Goal: Information Seeking & Learning: Learn about a topic

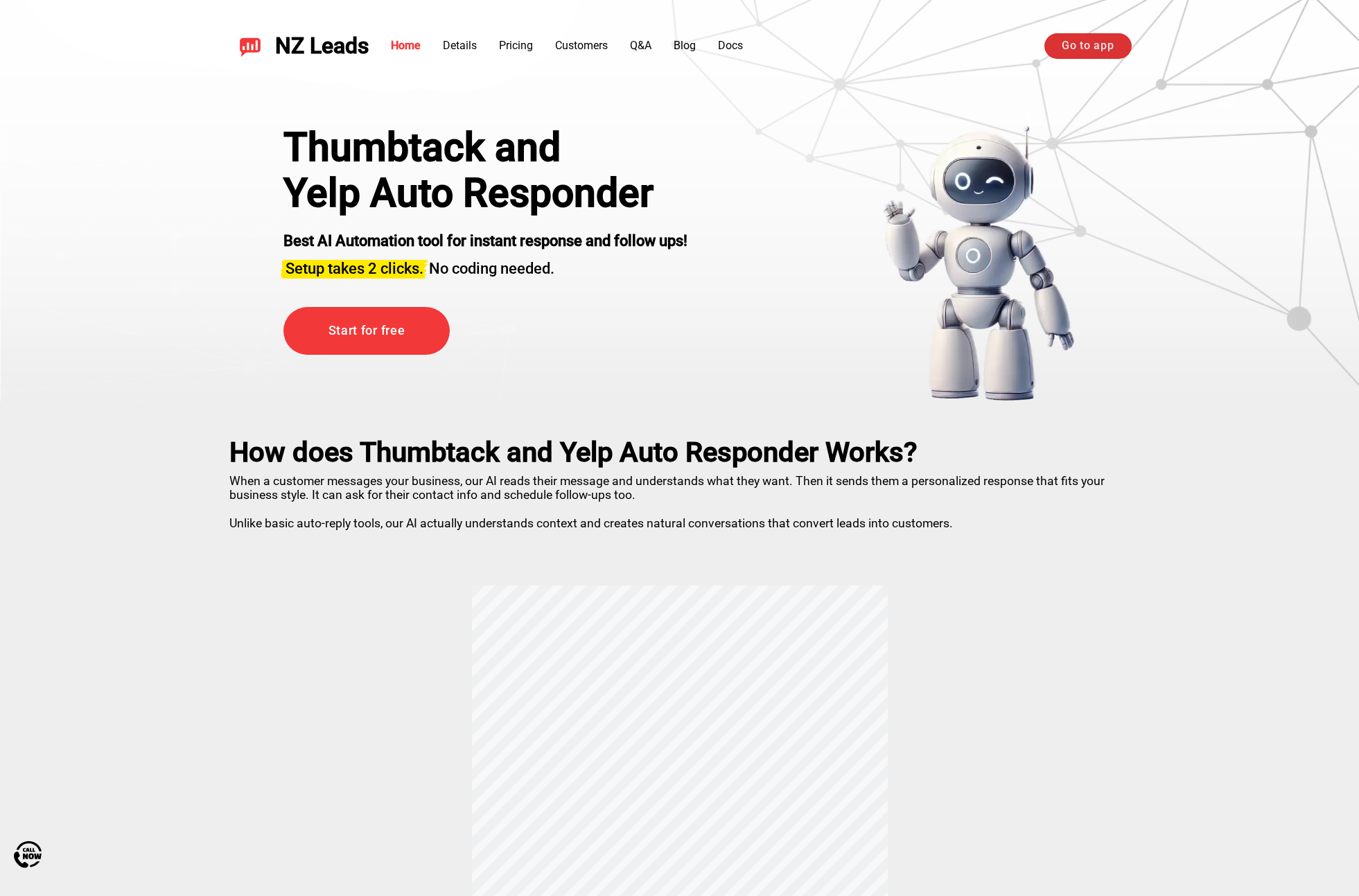
click at [1081, 52] on link "Go to app" at bounding box center [1088, 45] width 87 height 25
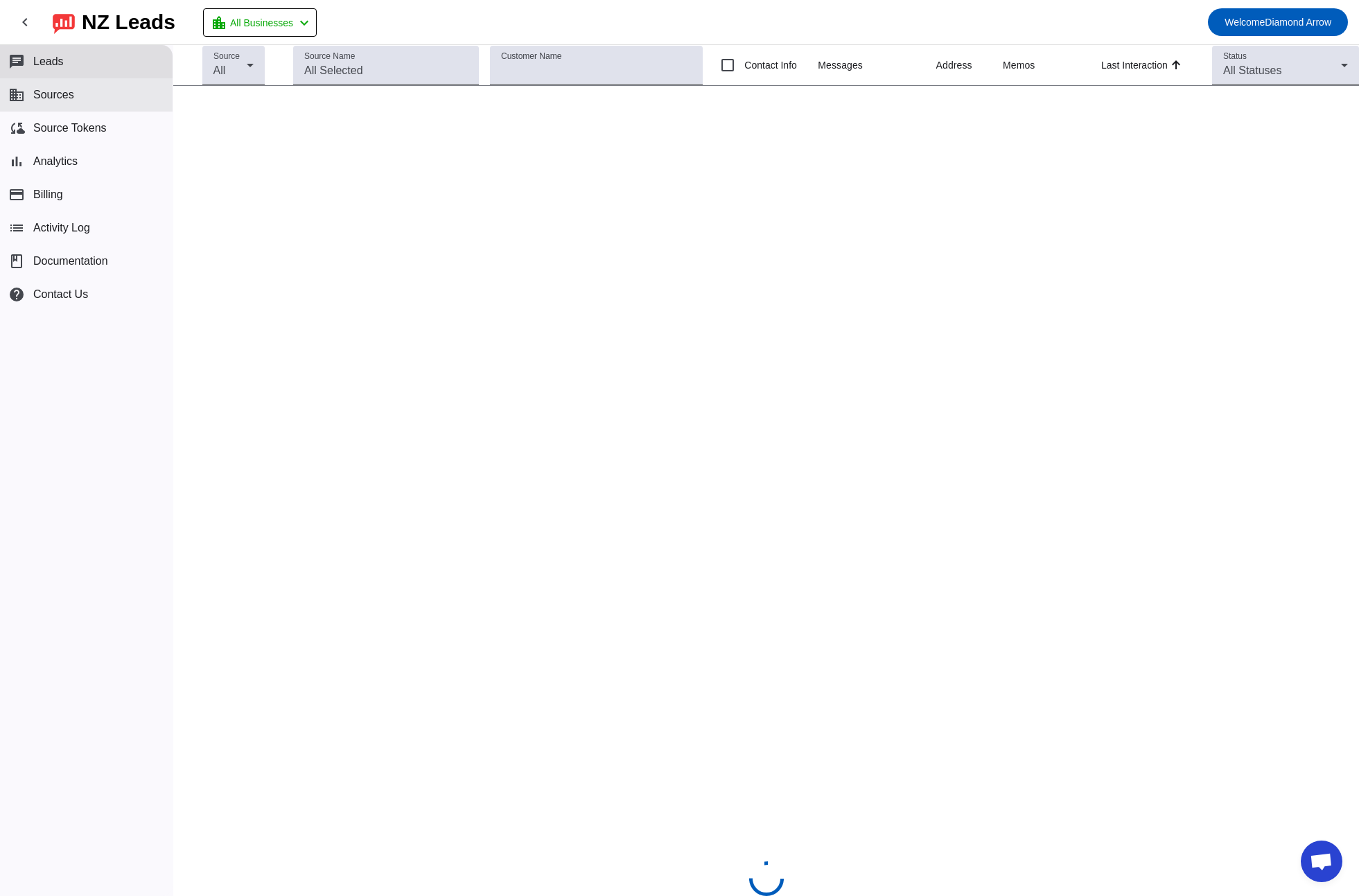
scroll to position [1054, 0]
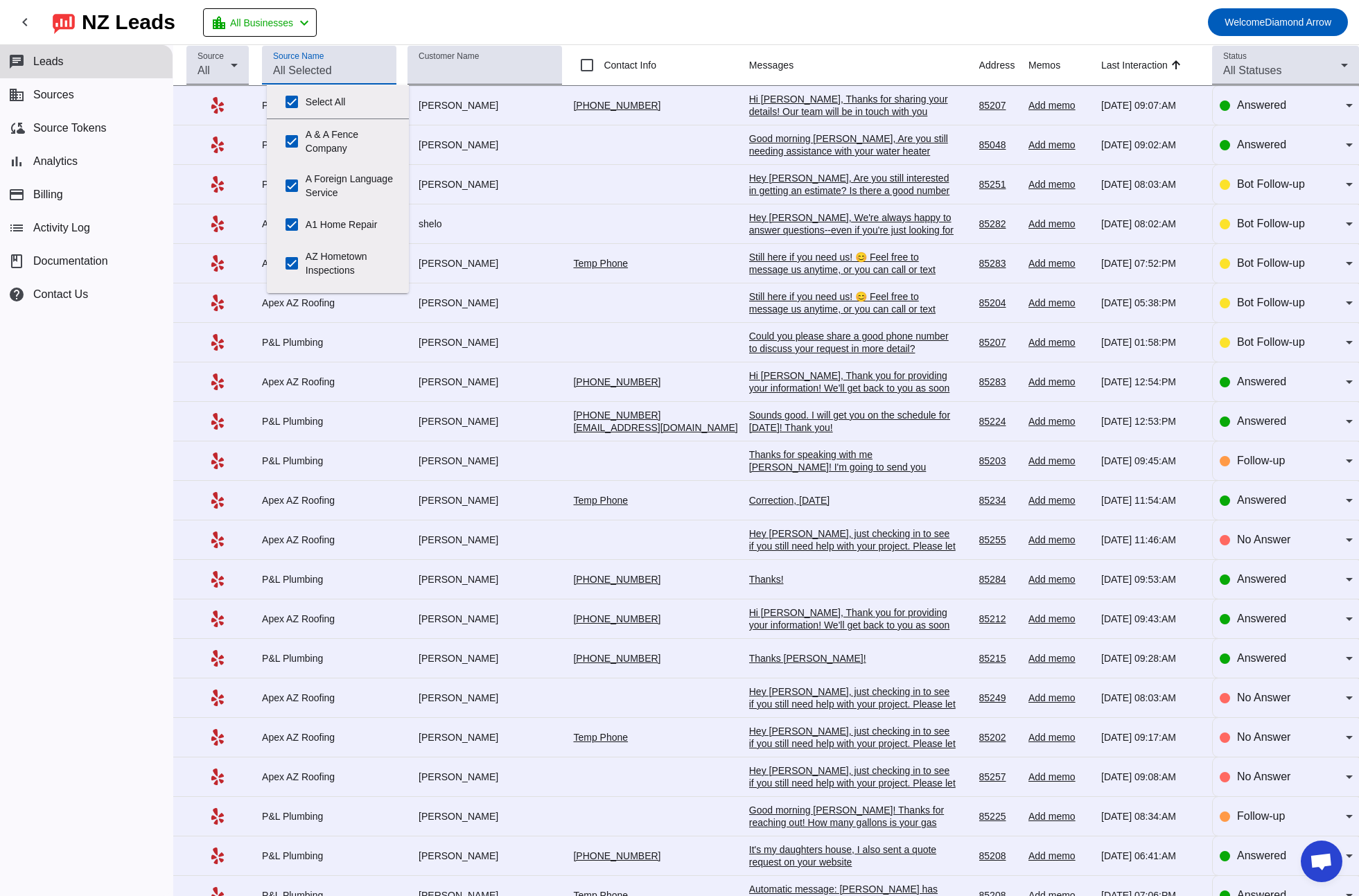
click at [348, 69] on input "Source Name" at bounding box center [329, 71] width 112 height 17
click at [290, 102] on input "Select All" at bounding box center [291, 102] width 28 height 28
checkbox input "false"
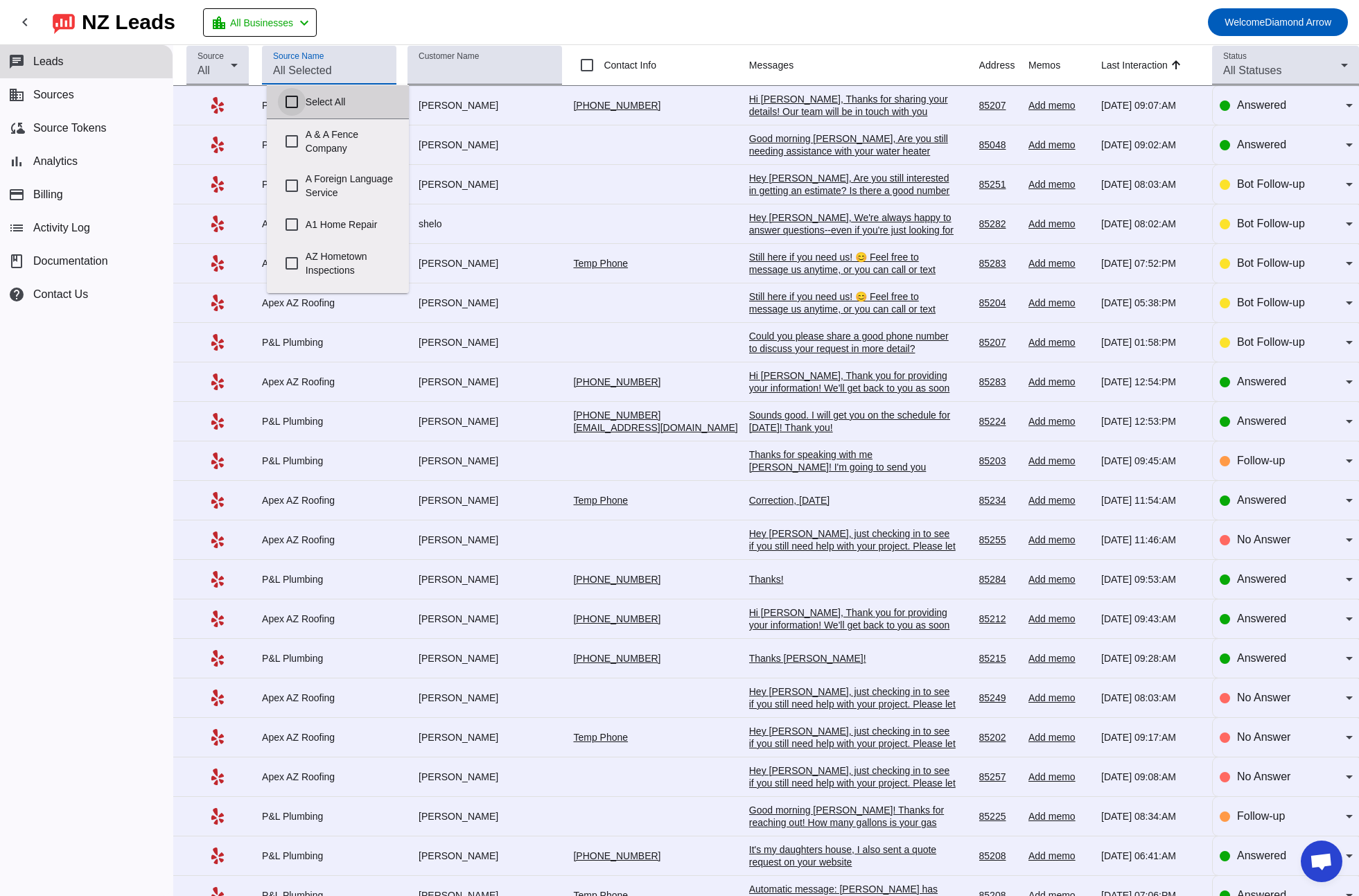
checkbox input "false"
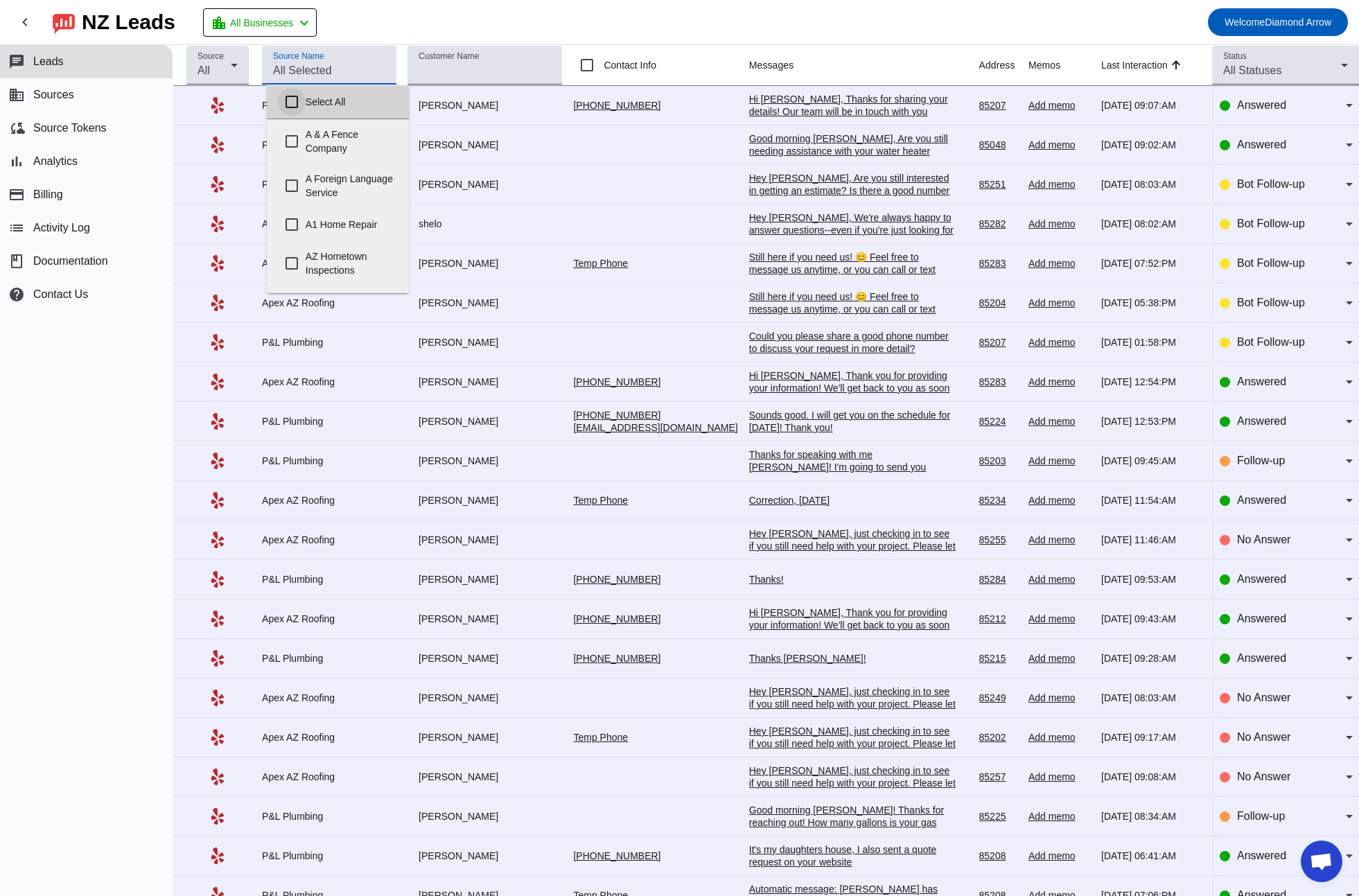
checkbox input "false"
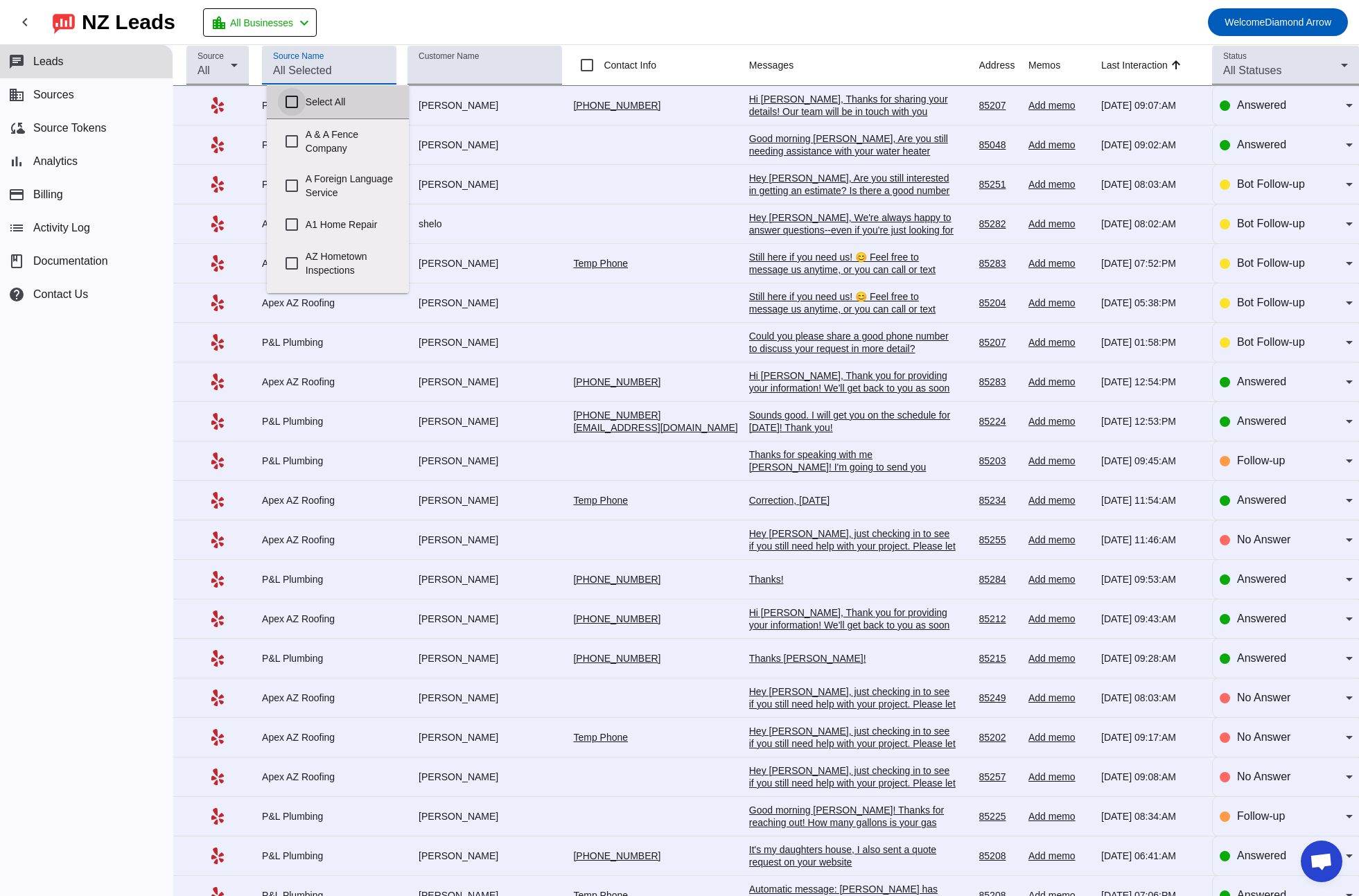
checkbox input "false"
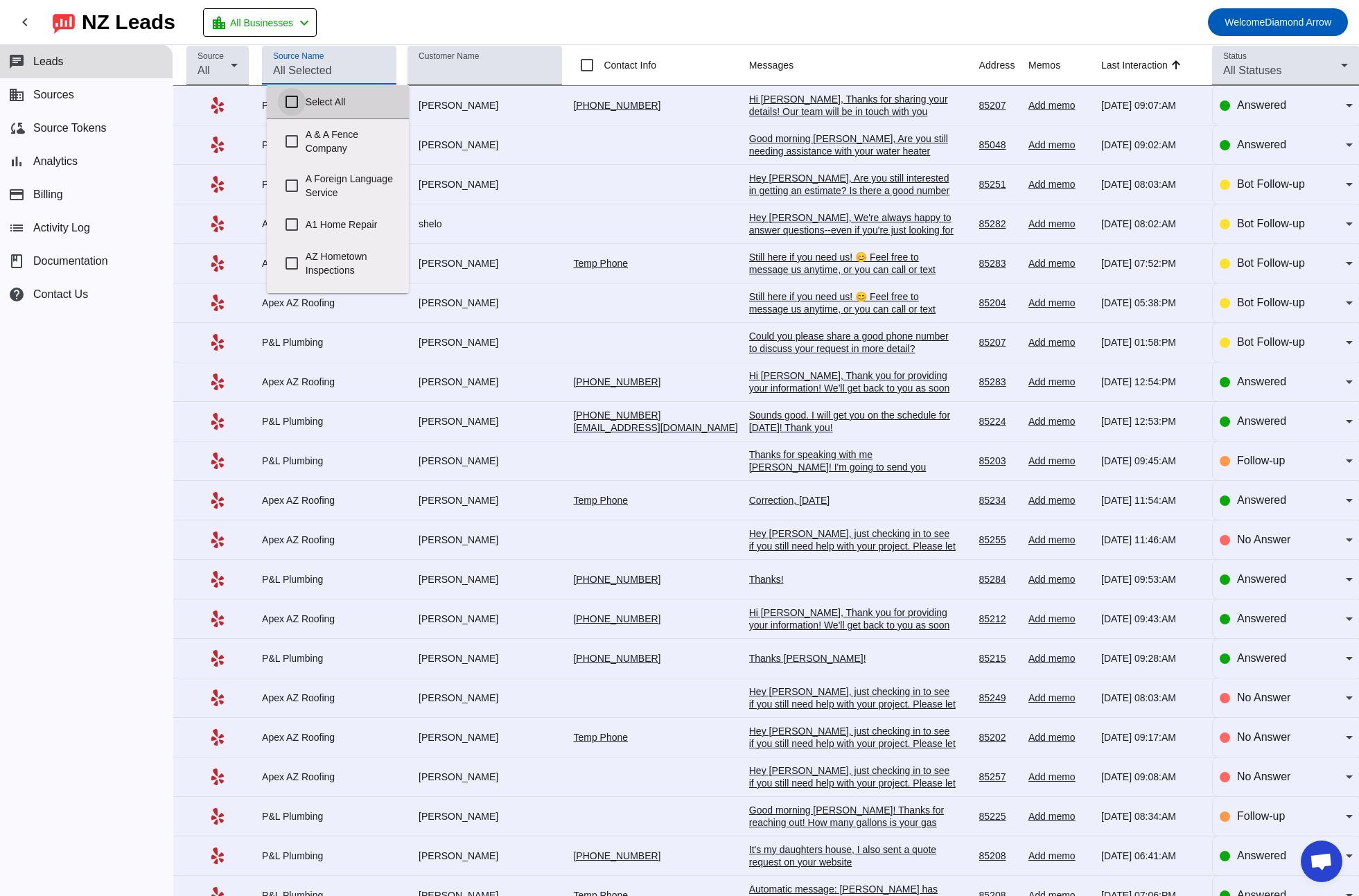
checkbox input "false"
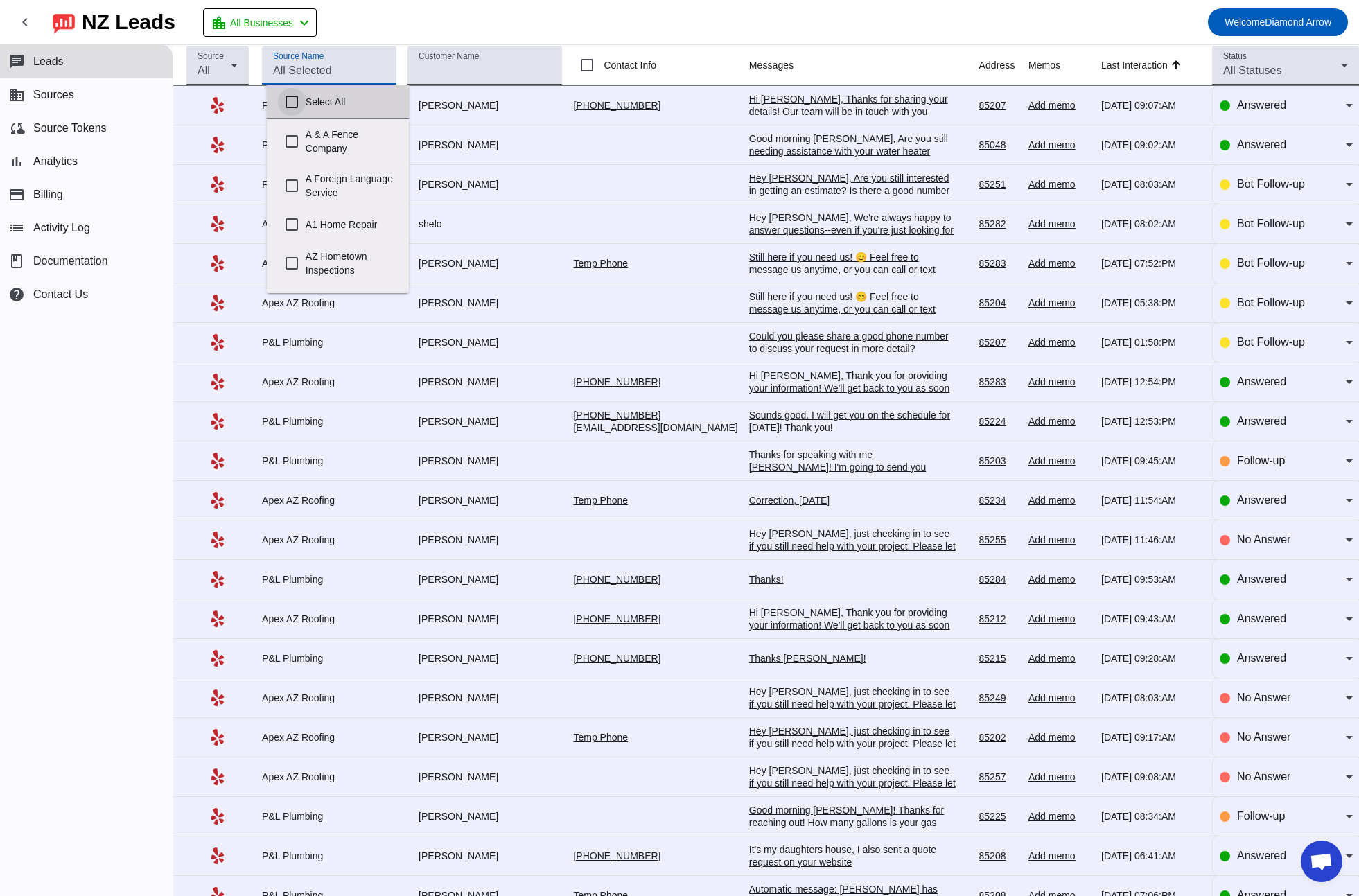
checkbox input "false"
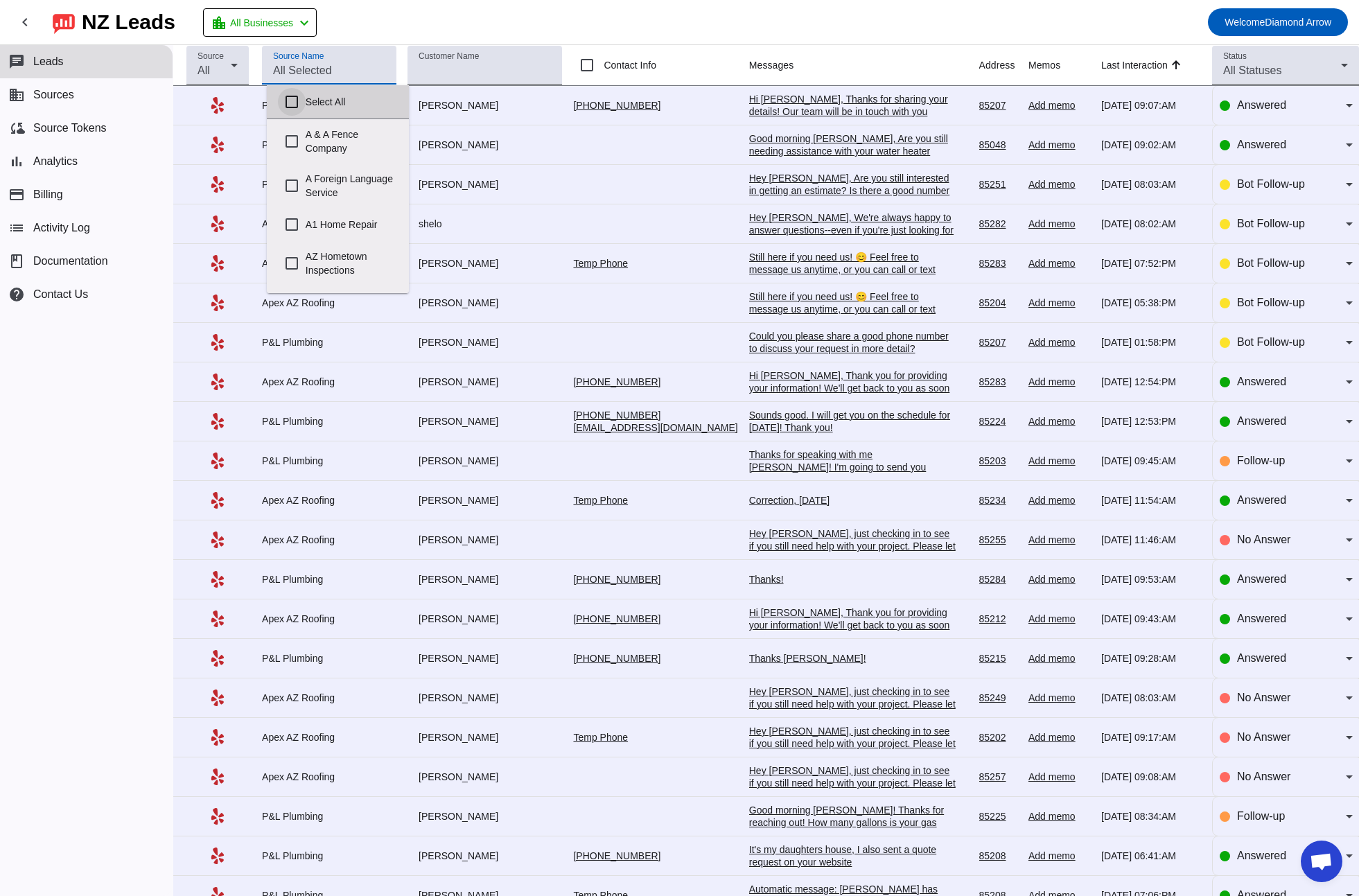
checkbox input "false"
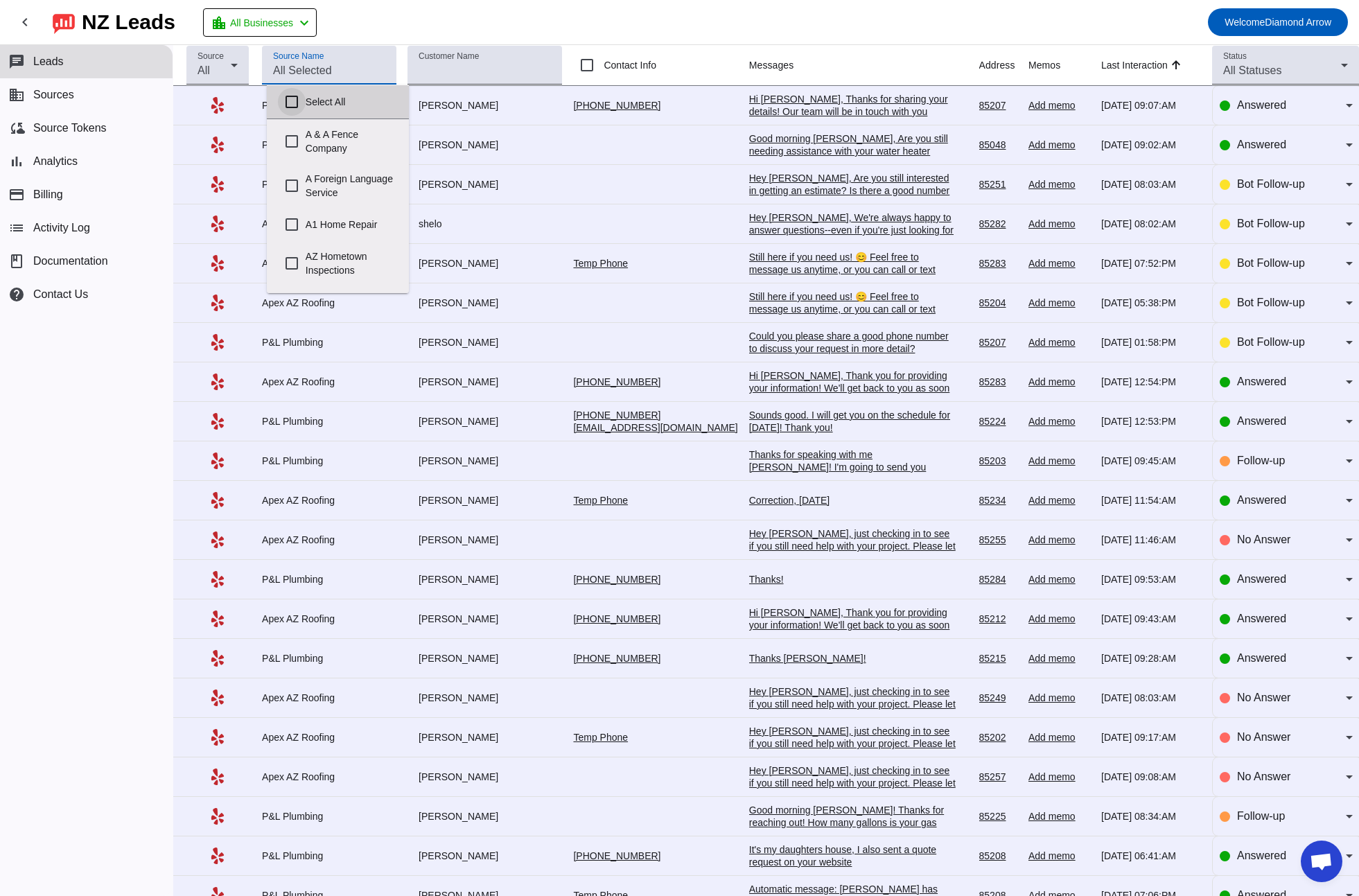
checkbox input "false"
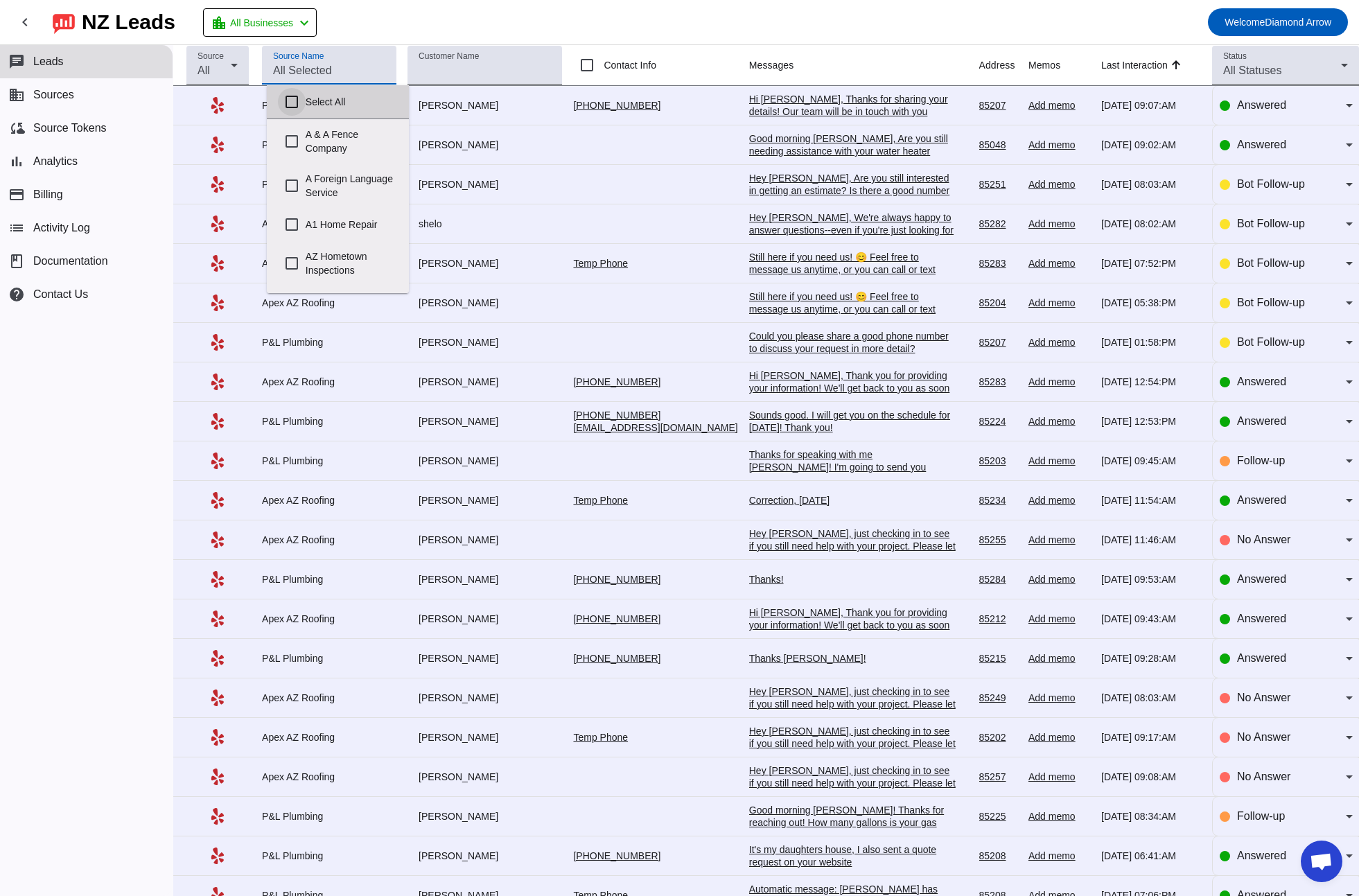
checkbox input "false"
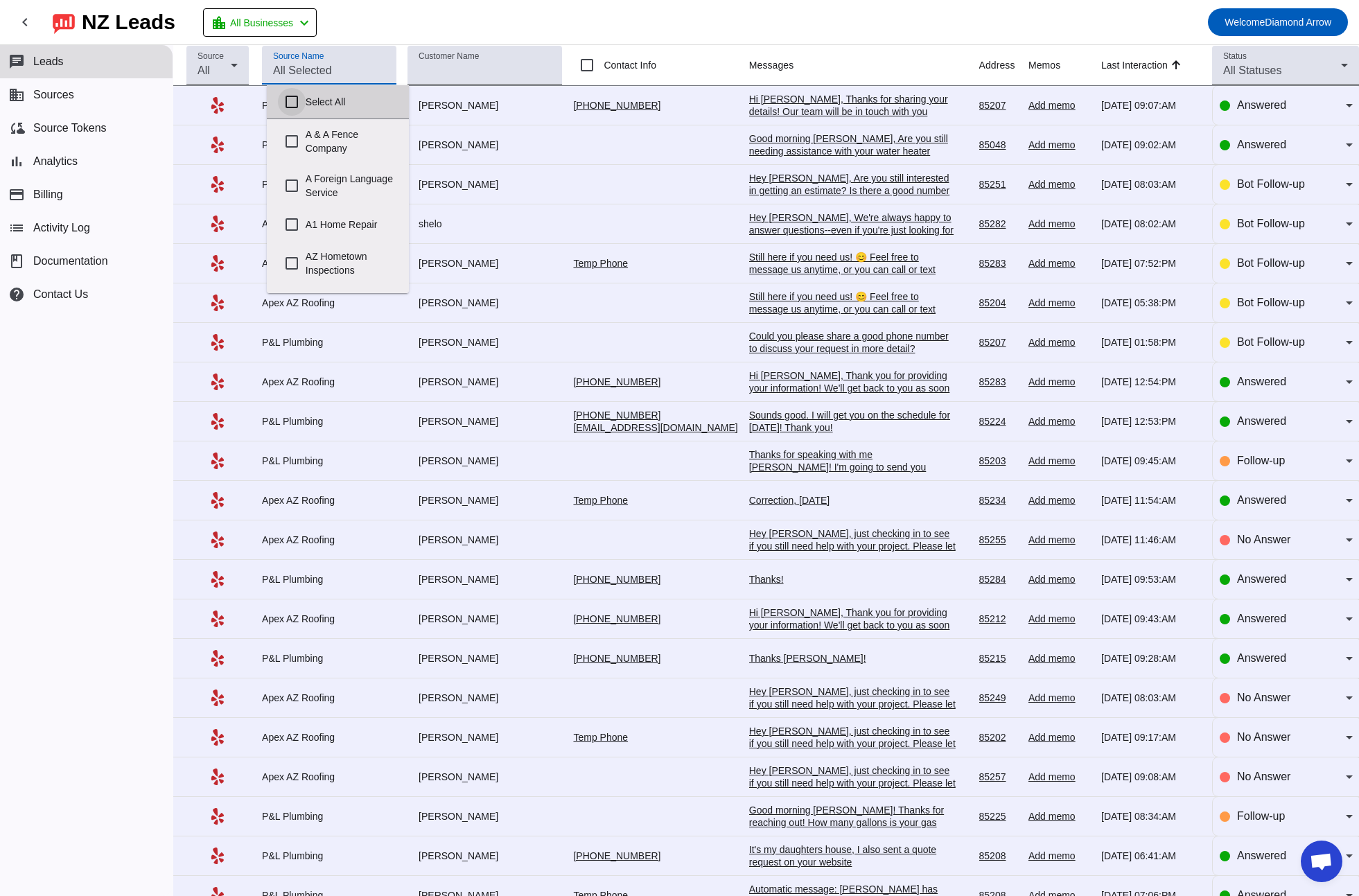
checkbox input "false"
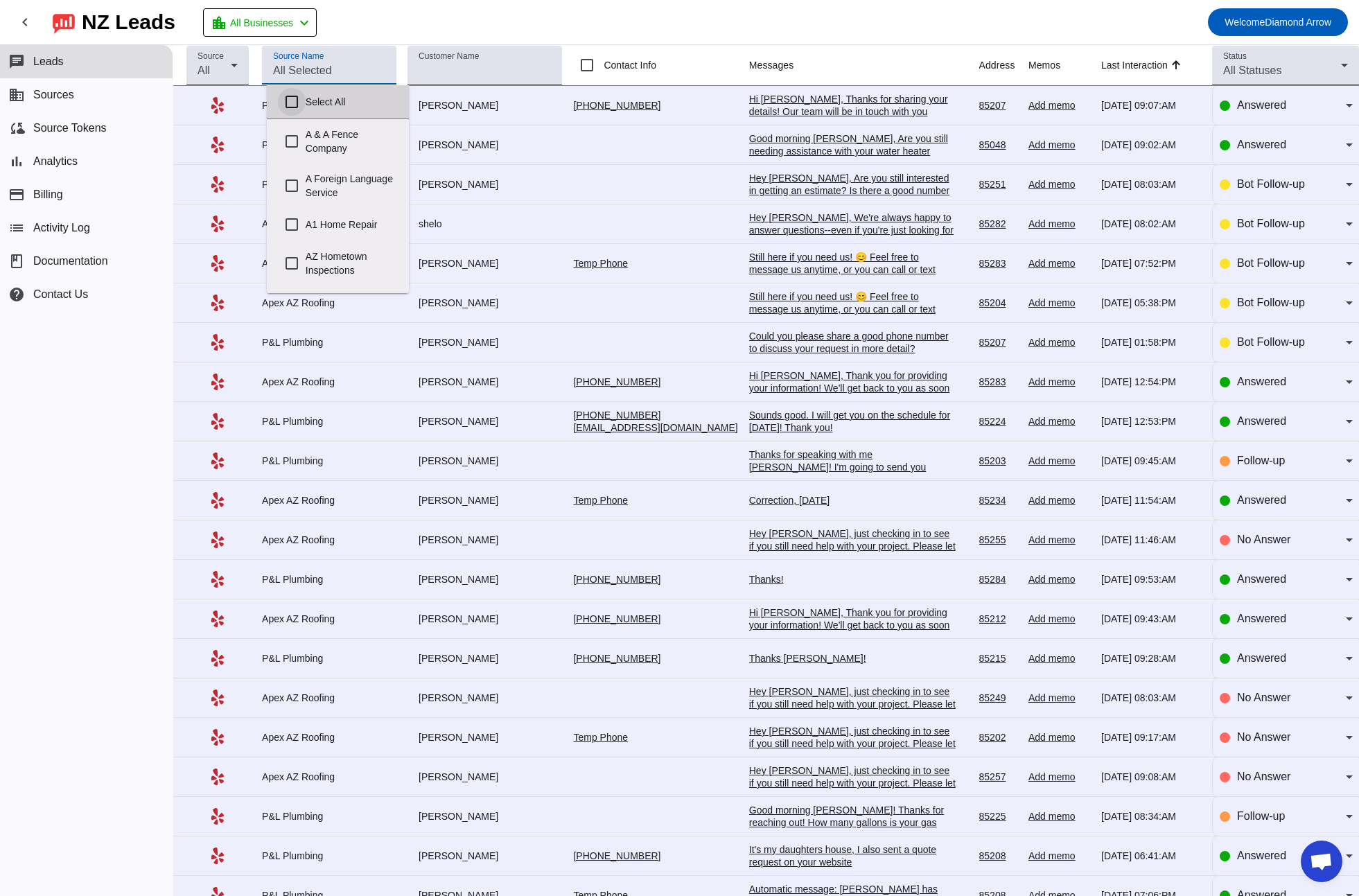
checkbox input "false"
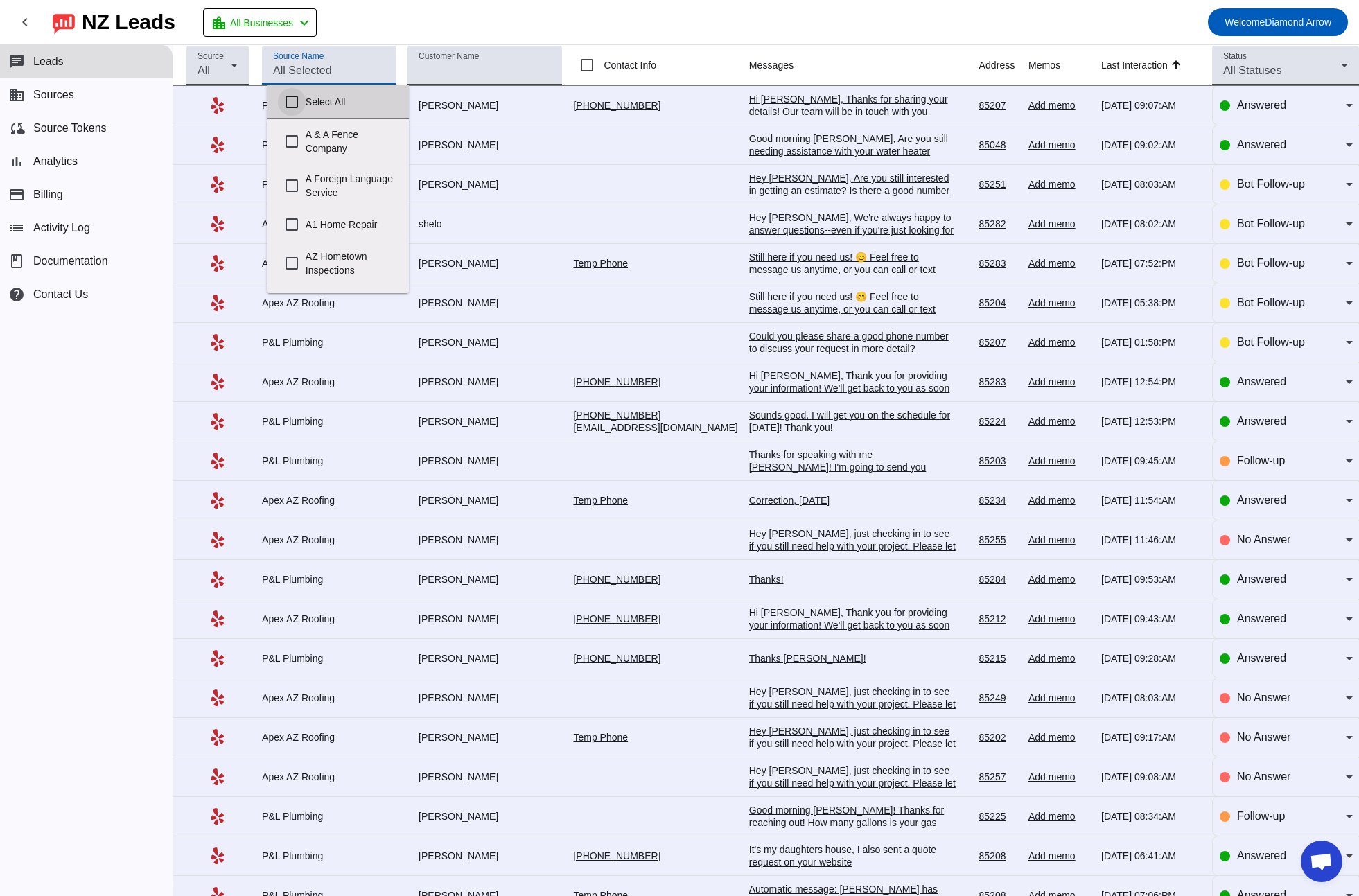
checkbox input "false"
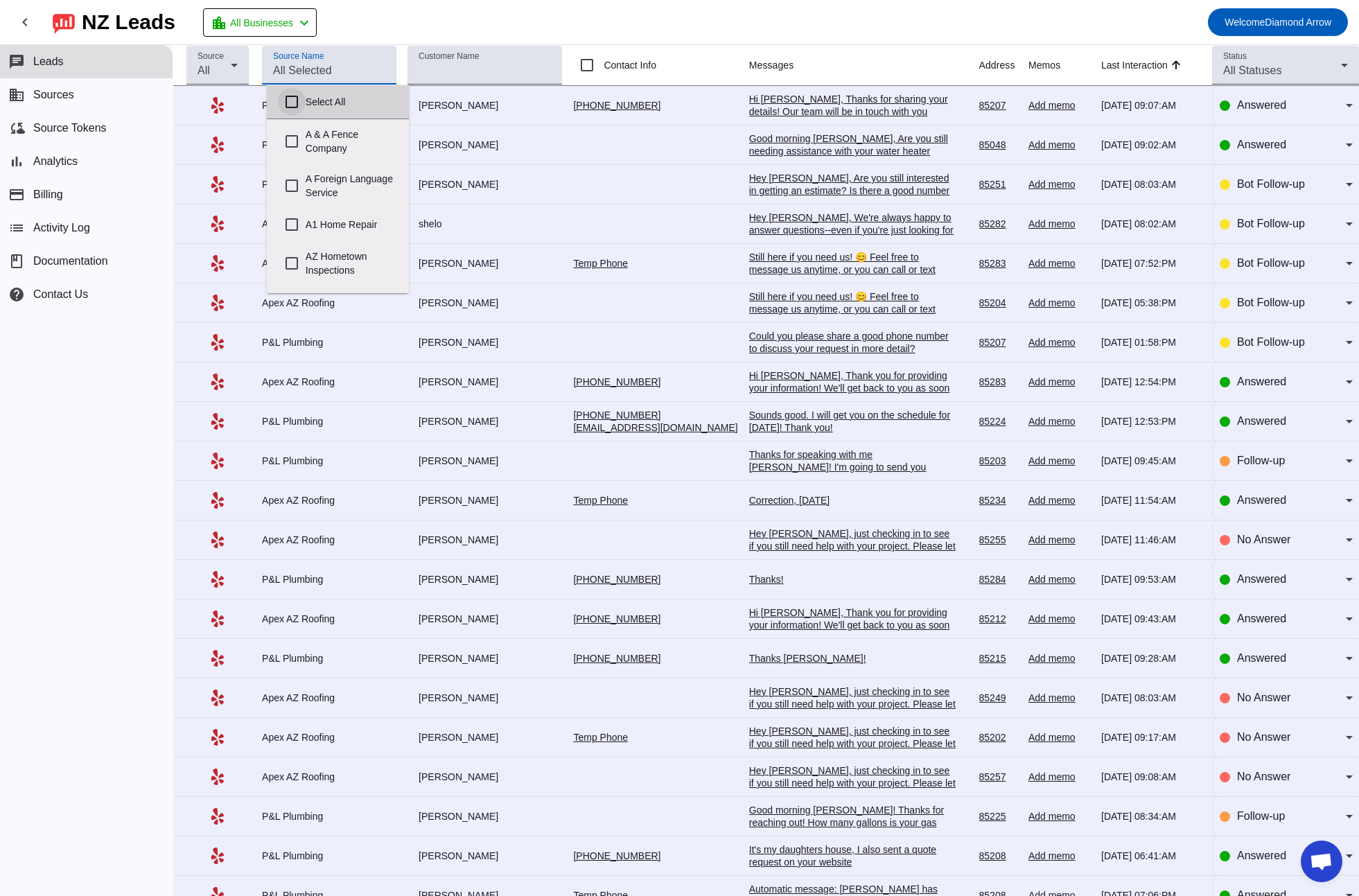
checkbox input "false"
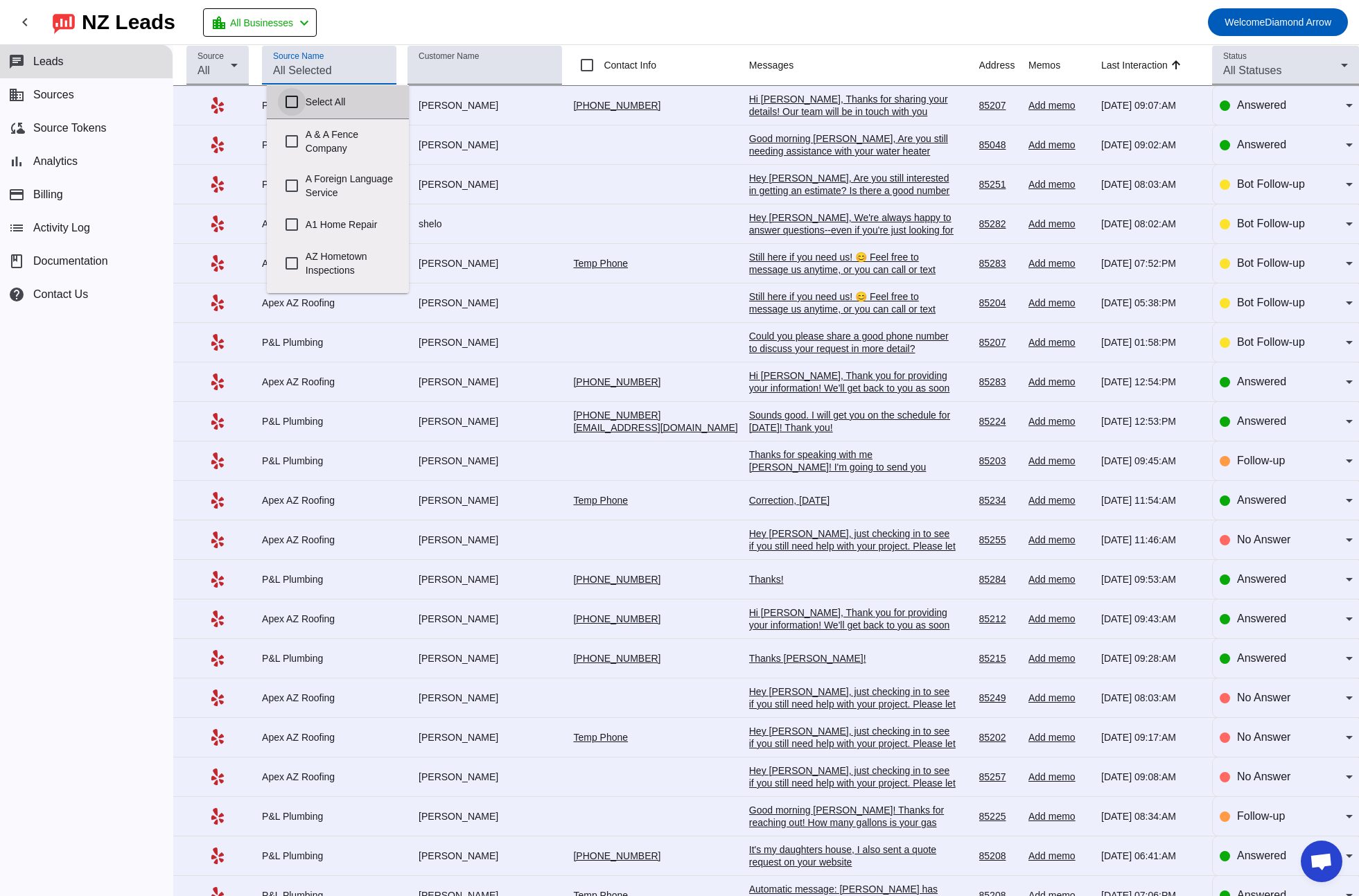
checkbox input "false"
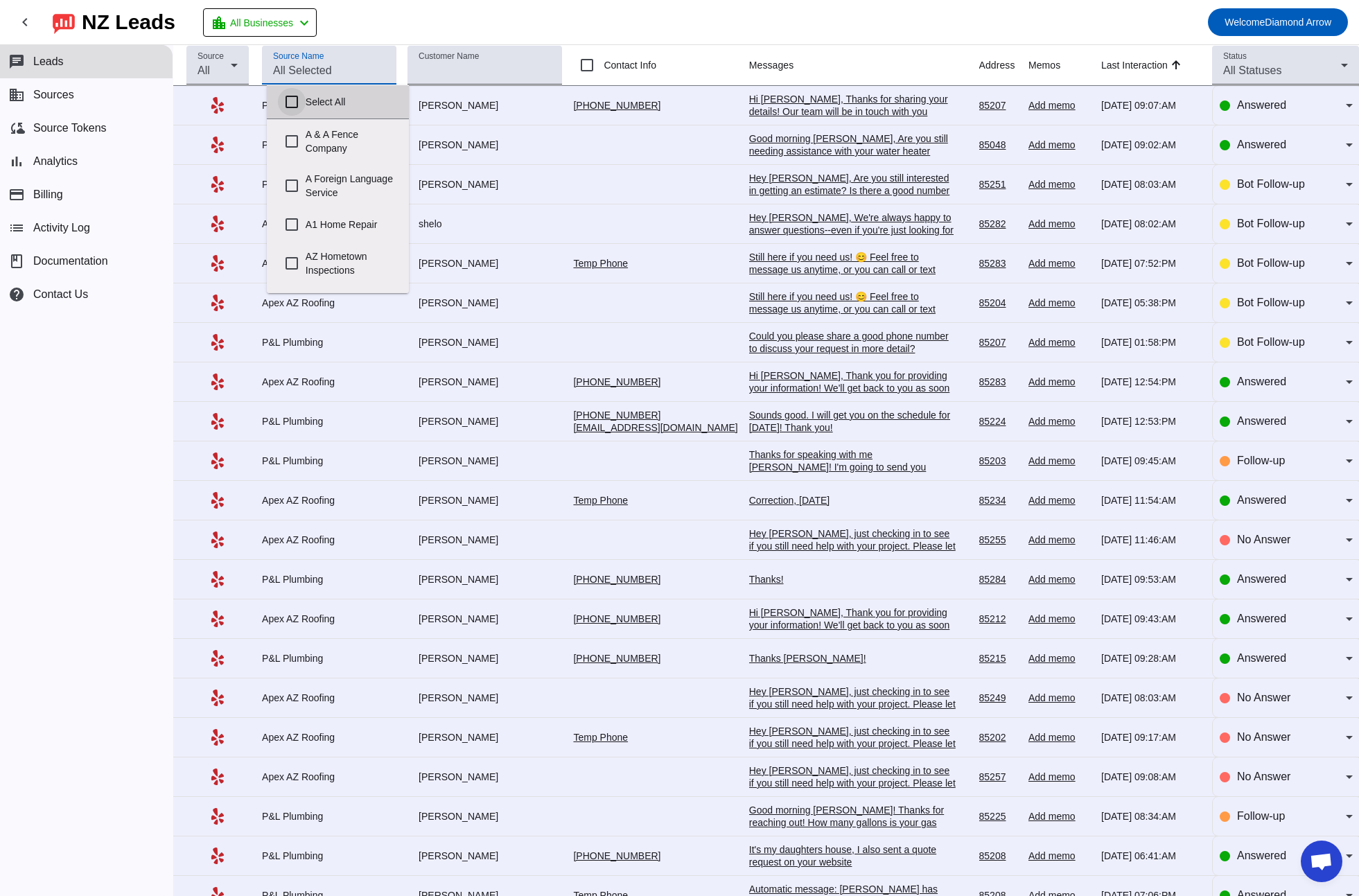
checkbox input "false"
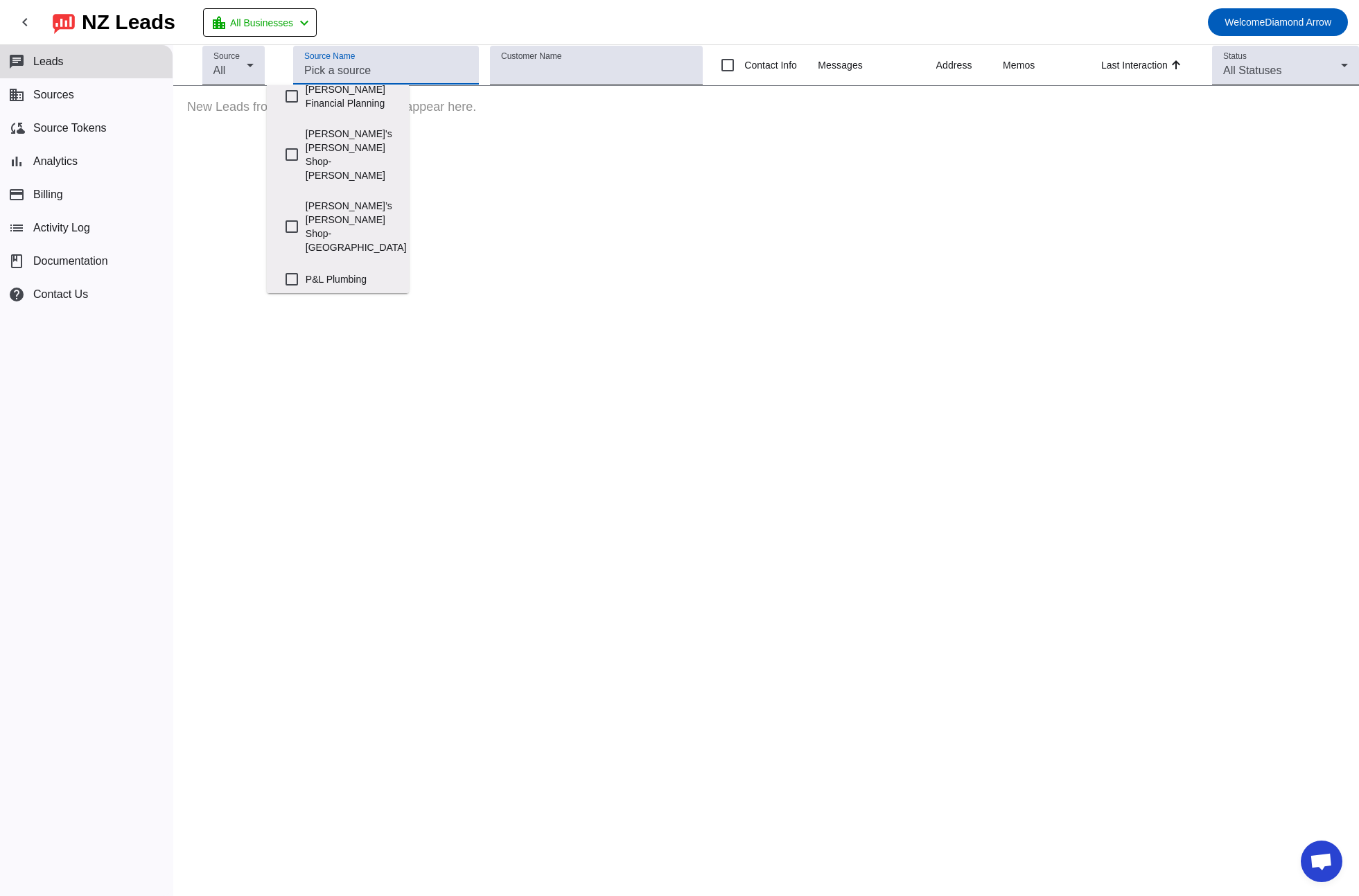
scroll to position [1911, 0]
click at [315, 271] on label "P&L Plumbing" at bounding box center [351, 285] width 92 height 30
click at [305, 272] on input "P&L Plumbing" at bounding box center [291, 285] width 28 height 28
checkbox input "true"
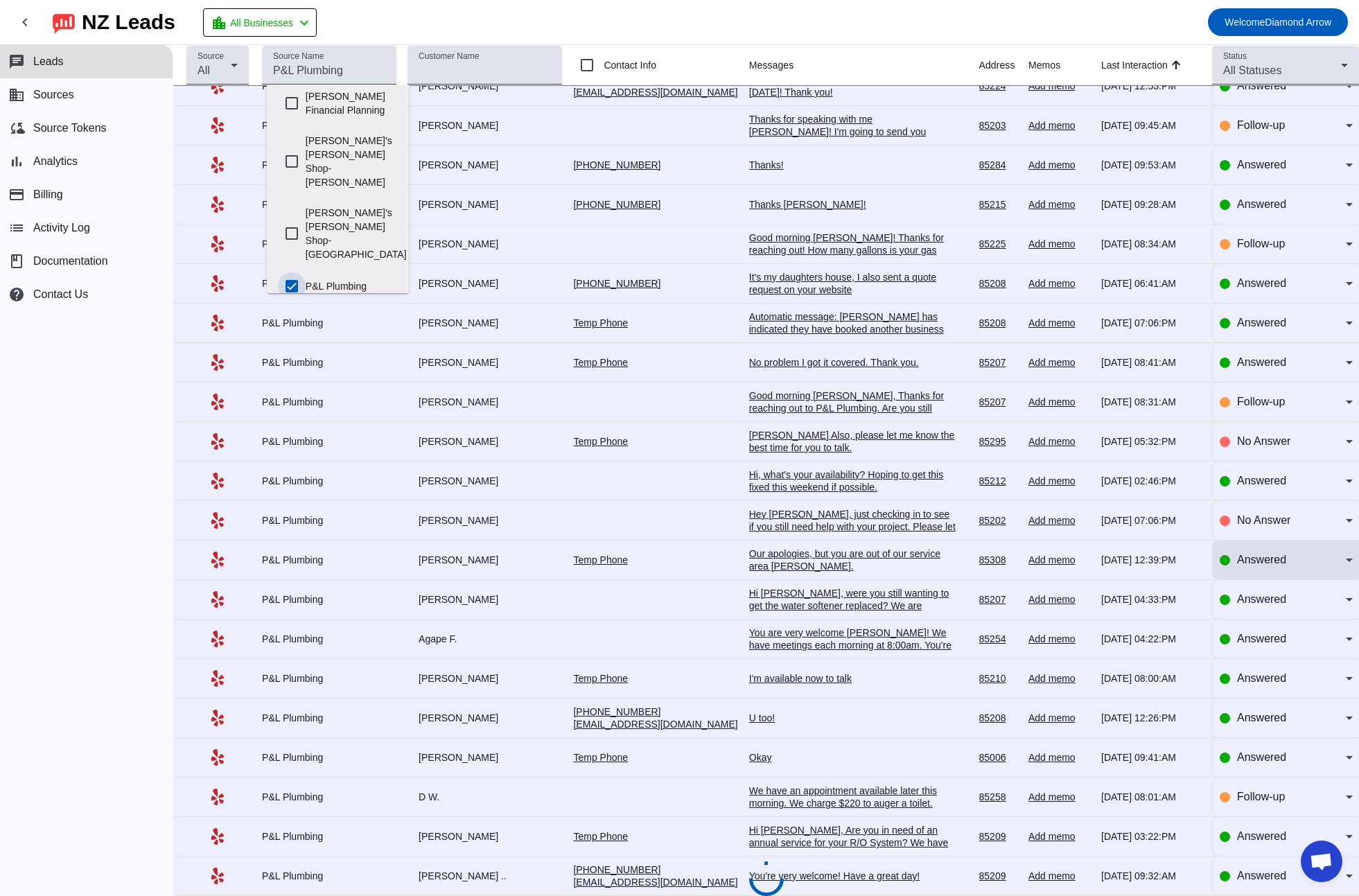
scroll to position [0, 0]
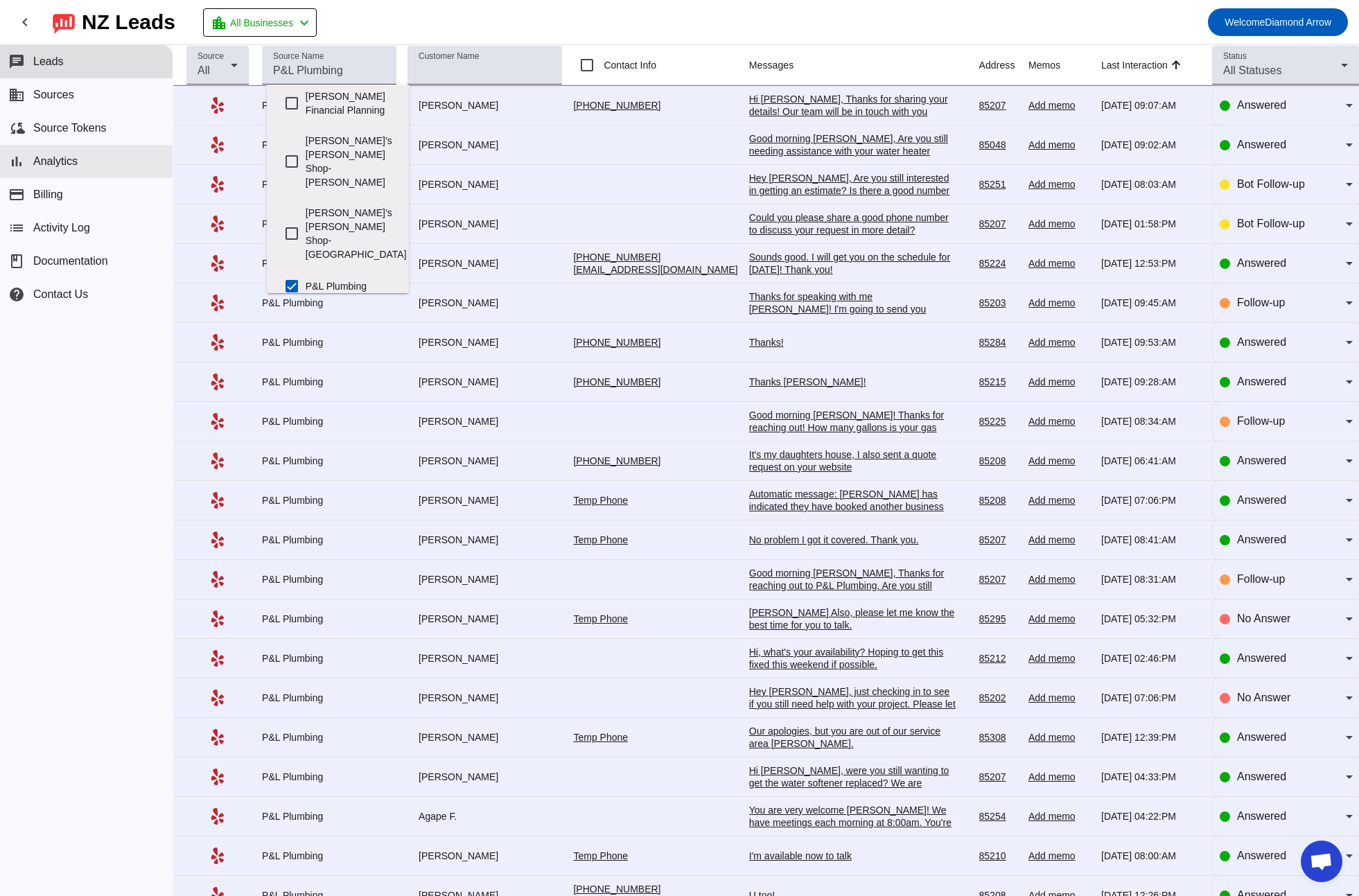
click at [56, 160] on span "Analytics" at bounding box center [55, 162] width 45 height 13
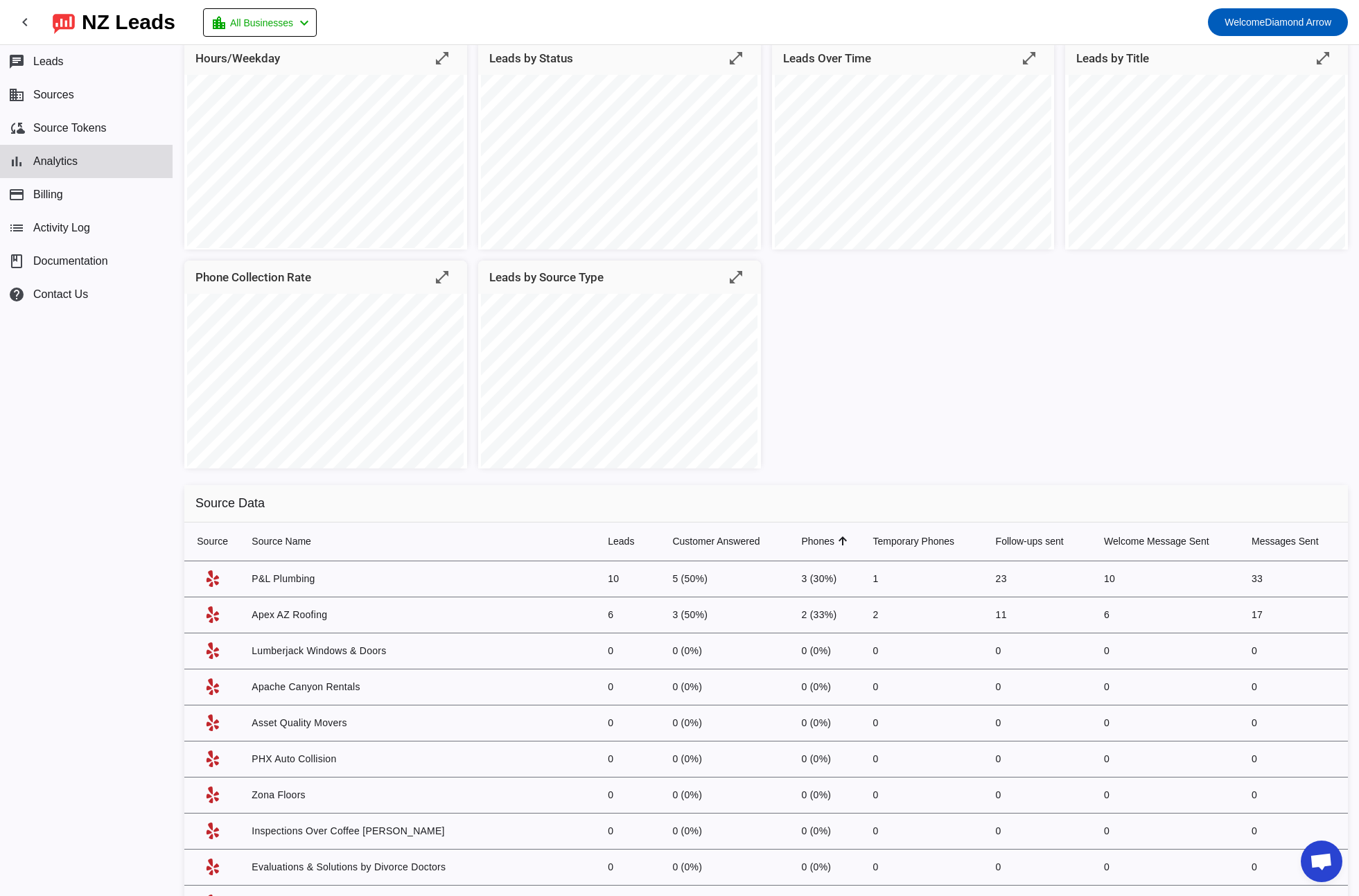
scroll to position [99, 0]
click at [429, 583] on td "P&L Plumbing" at bounding box center [418, 577] width 356 height 36
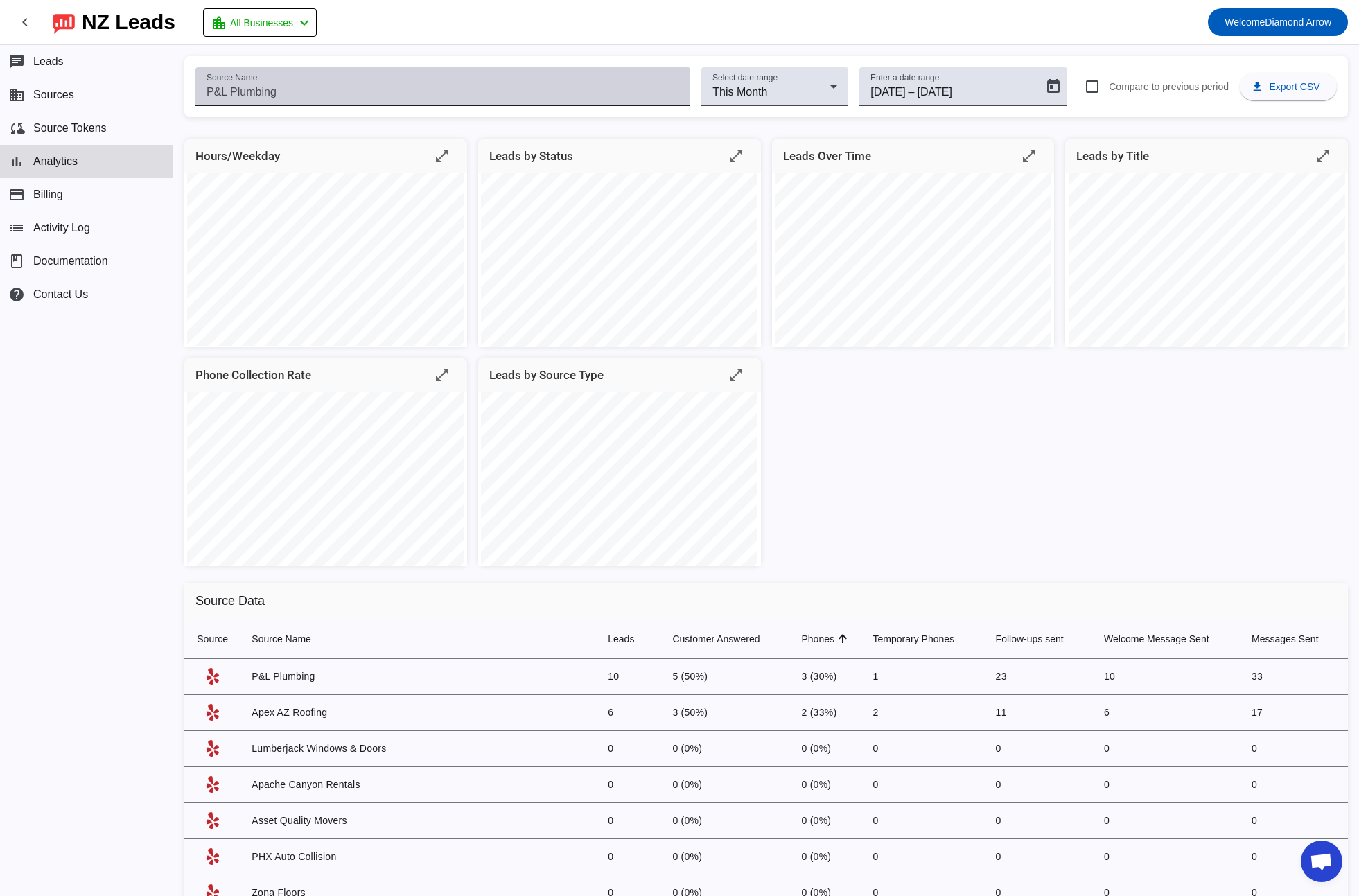
click at [372, 91] on input "Source Name" at bounding box center [442, 93] width 473 height 17
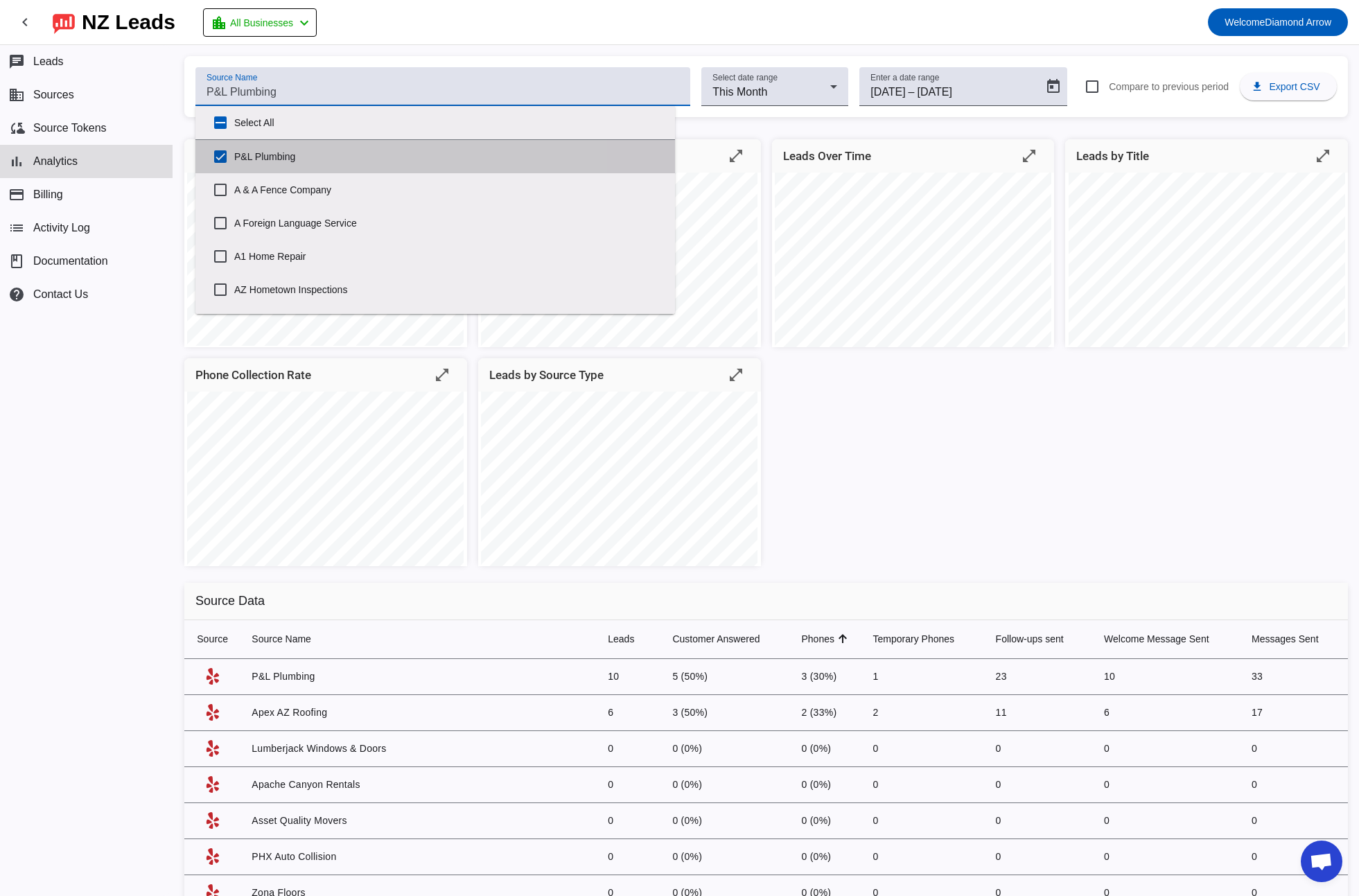
click at [289, 152] on label "P&L Plumbing" at bounding box center [449, 156] width 430 height 30
click at [234, 152] on input "P&L Plumbing" at bounding box center [220, 156] width 28 height 28
checkbox input "false"
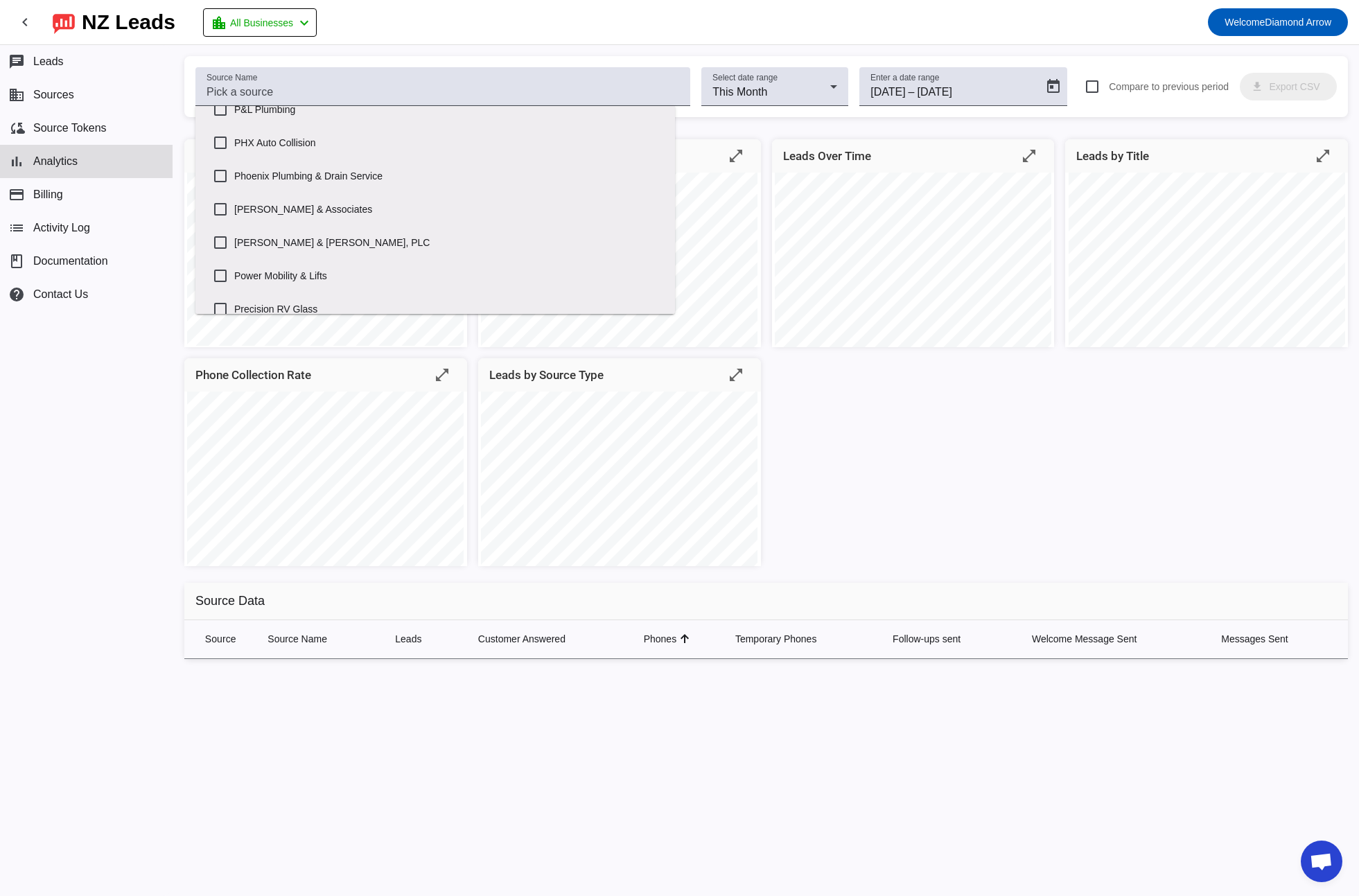
scroll to position [1440, 0]
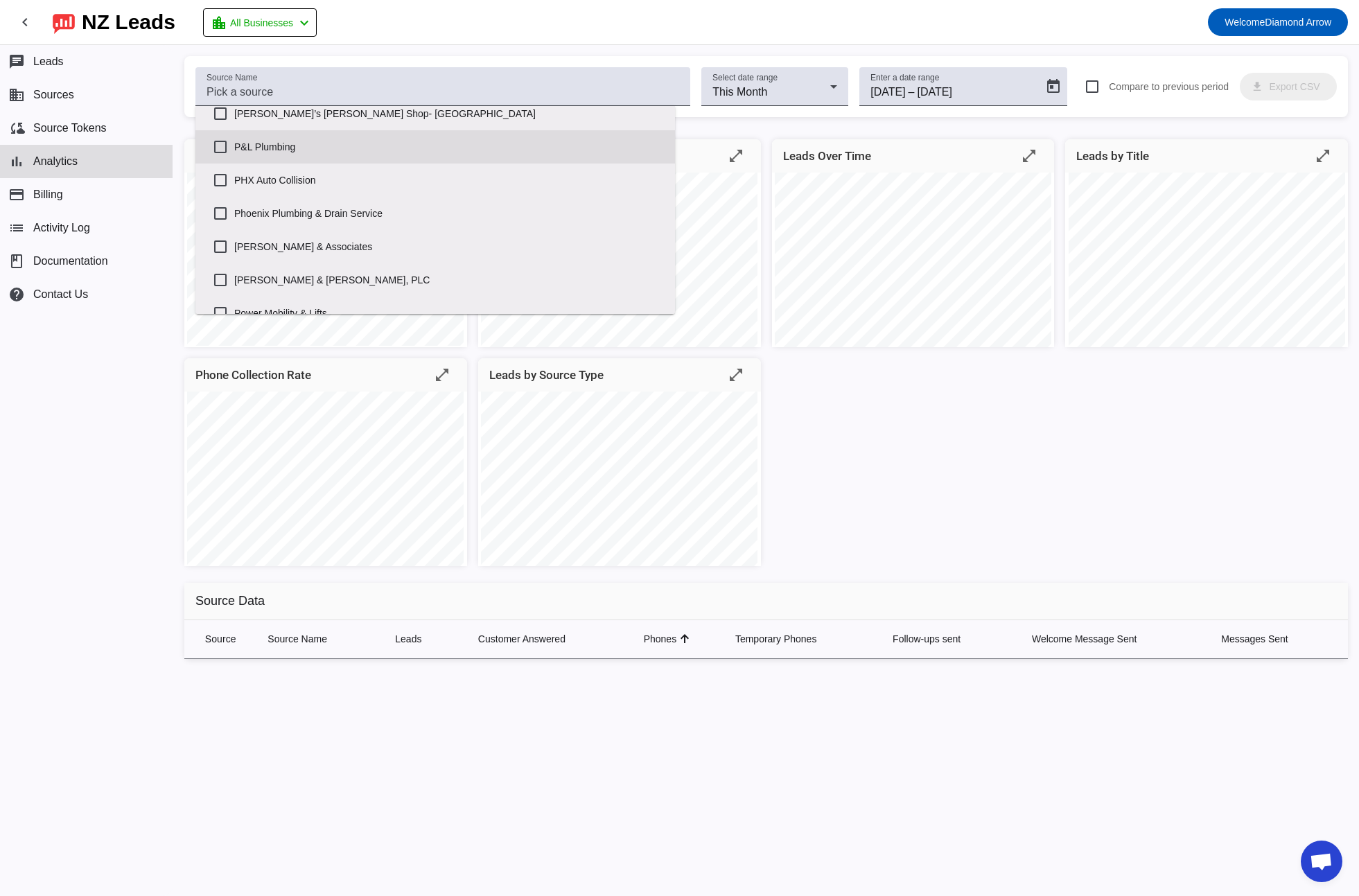
click at [273, 139] on label "P&L Plumbing" at bounding box center [449, 146] width 430 height 30
click at [234, 139] on input "P&L Plumbing" at bounding box center [220, 146] width 28 height 28
checkbox input "true"
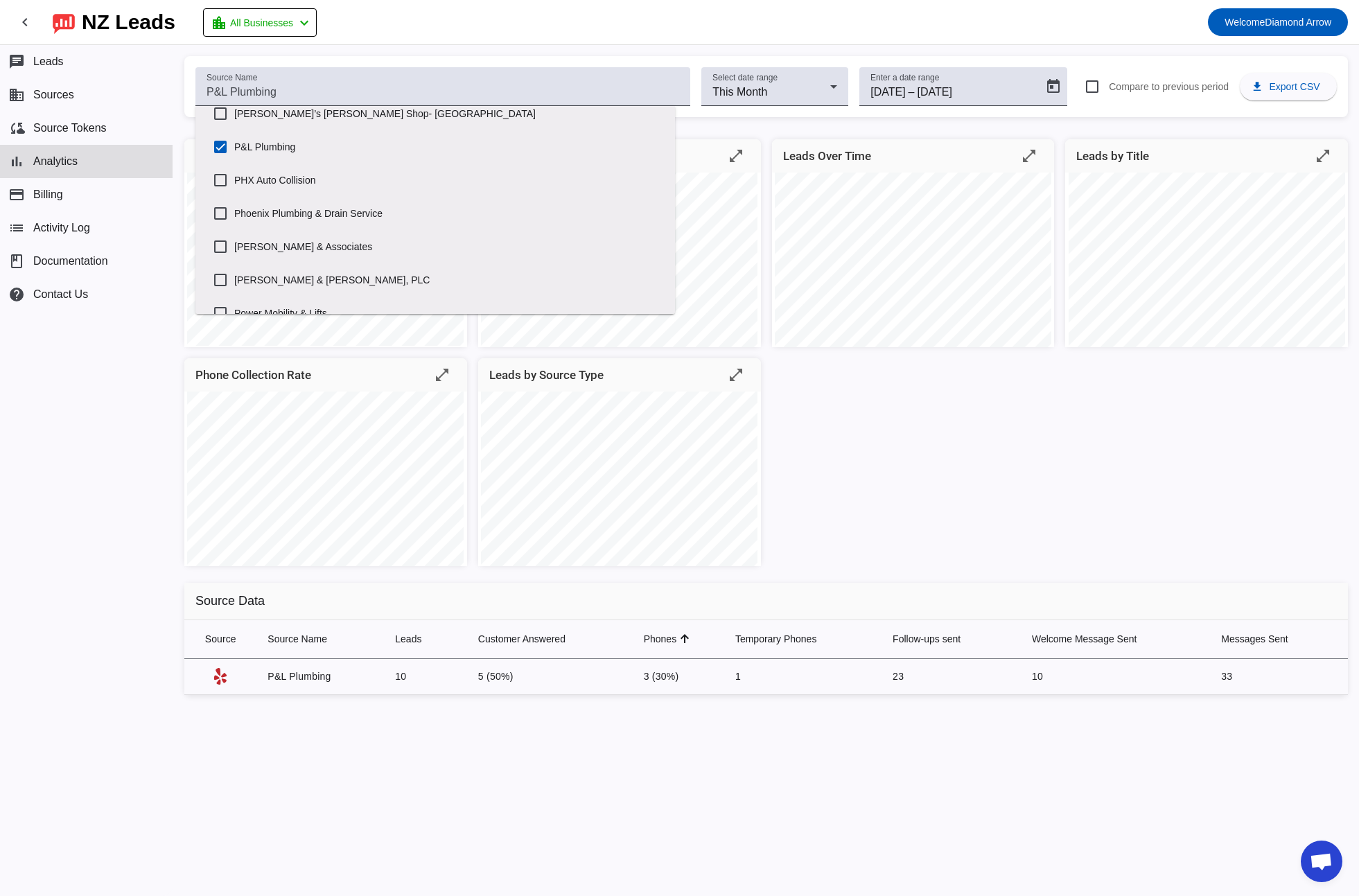
click at [879, 435] on div "Hours/Weekday open_in_full Leads by Status open_in_full Leads Over Time open_in…" at bounding box center [766, 350] width 1186 height 444
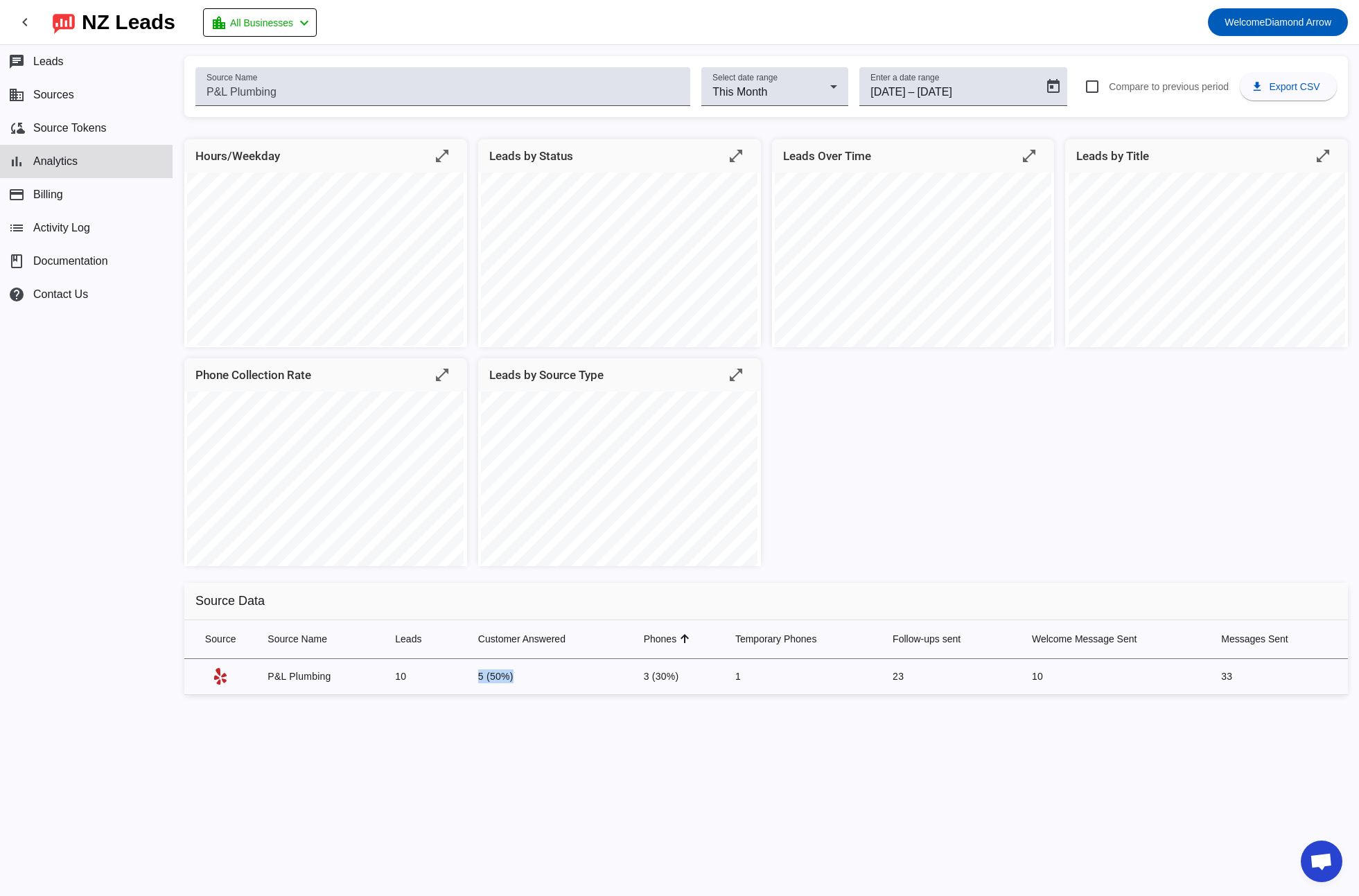
drag, startPoint x: 469, startPoint y: 678, endPoint x: 534, endPoint y: 678, distance: 65.0
click at [534, 678] on td "5 (50%)" at bounding box center [550, 677] width 165 height 36
click at [535, 678] on td "5 (50%)" at bounding box center [550, 677] width 165 height 36
drag, startPoint x: 640, startPoint y: 677, endPoint x: 707, endPoint y: 677, distance: 67.0
click at [707, 677] on td "3 (30%)" at bounding box center [678, 677] width 91 height 36
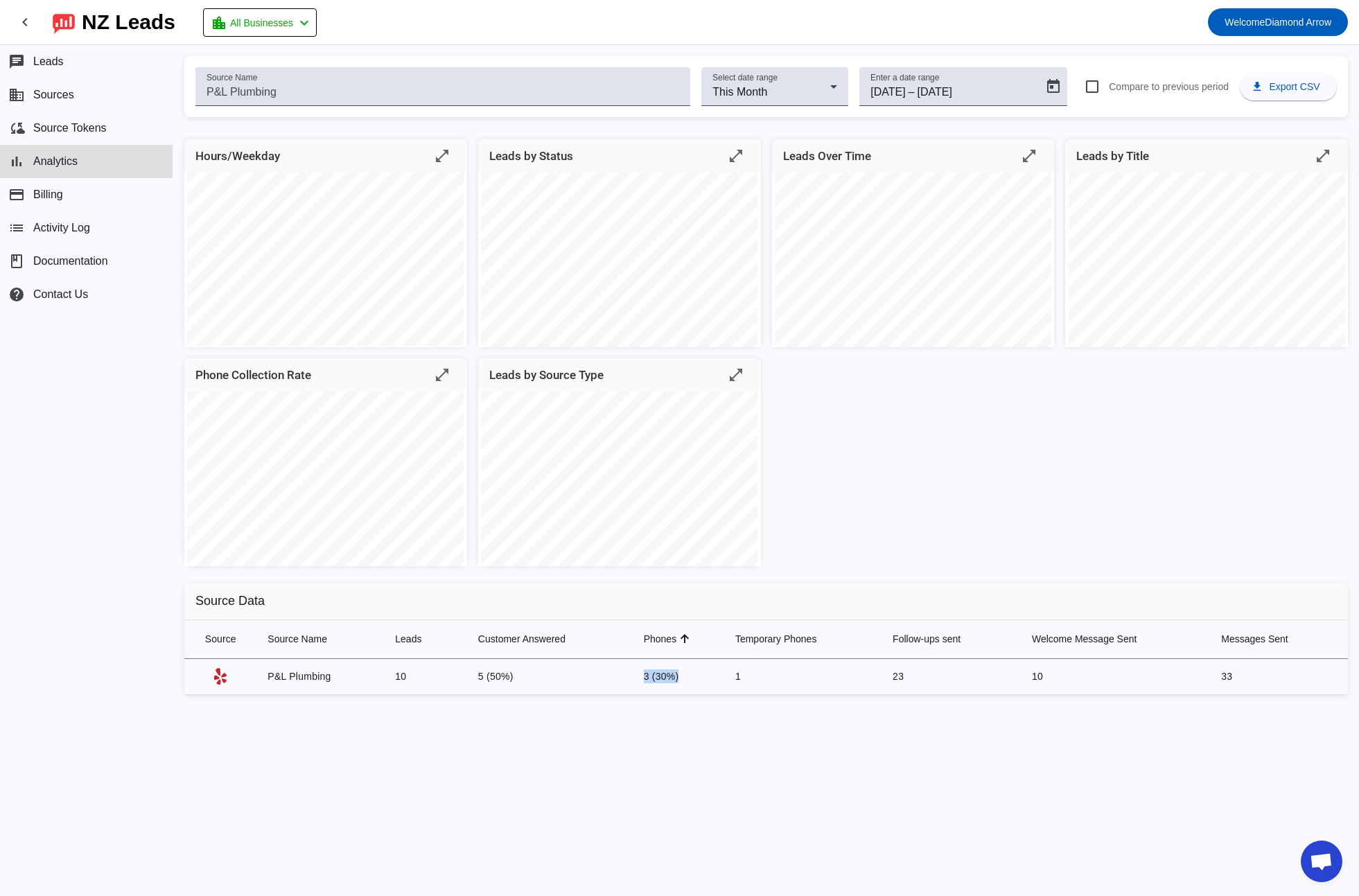
click at [710, 677] on td "3 (30%)" at bounding box center [678, 677] width 91 height 36
drag, startPoint x: 731, startPoint y: 677, endPoint x: 753, endPoint y: 677, distance: 22.0
click at [753, 677] on td "1" at bounding box center [803, 677] width 158 height 36
click at [804, 682] on td "1" at bounding box center [803, 677] width 158 height 36
drag, startPoint x: 892, startPoint y: 676, endPoint x: 927, endPoint y: 676, distance: 35.0
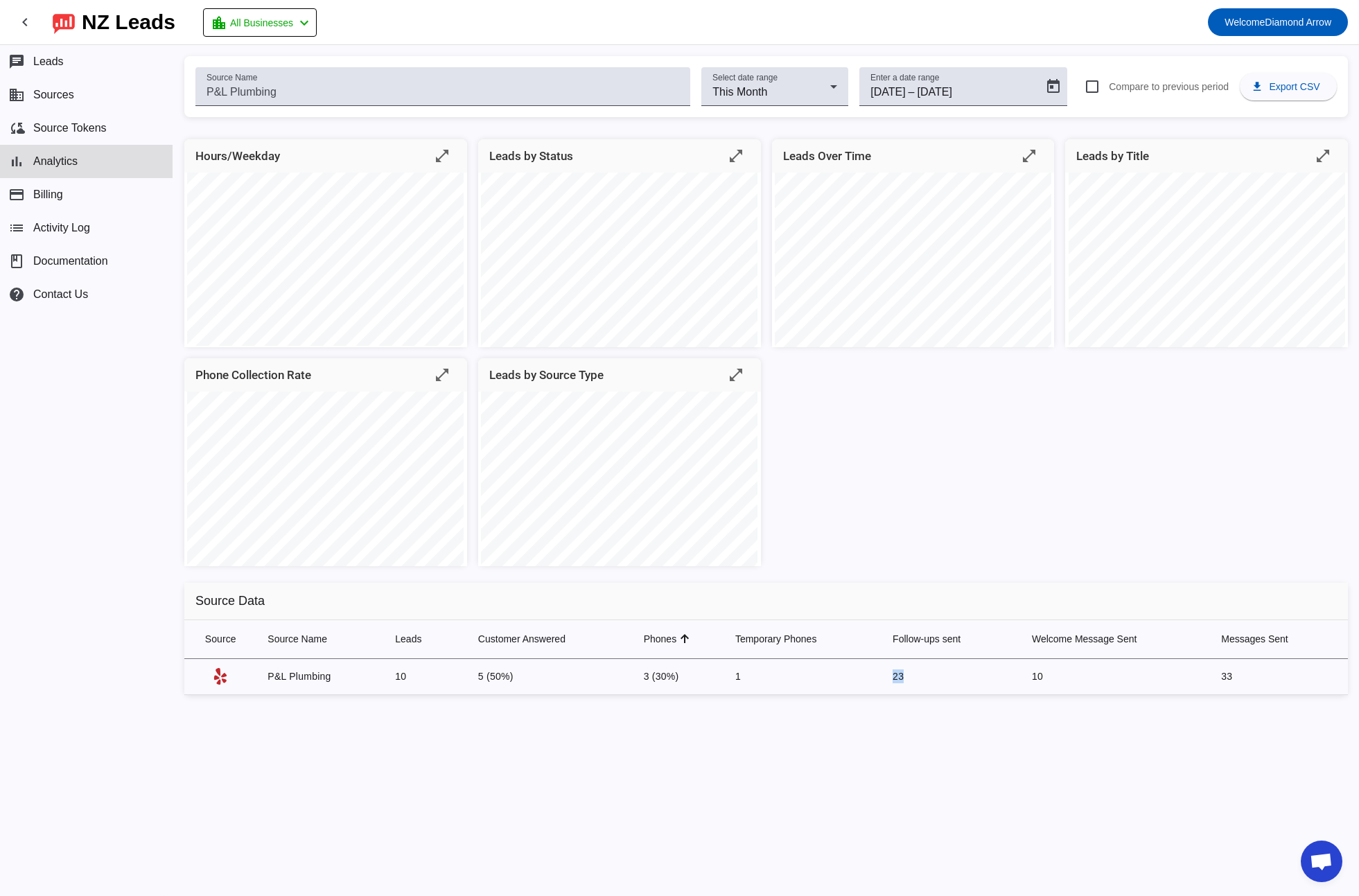
click at [927, 676] on td "23" at bounding box center [951, 677] width 139 height 36
click at [928, 676] on td "23" at bounding box center [951, 677] width 139 height 36
drag, startPoint x: 1033, startPoint y: 676, endPoint x: 1066, endPoint y: 676, distance: 33.0
click at [1066, 676] on td "10" at bounding box center [1115, 677] width 189 height 36
click at [1067, 676] on td "10" at bounding box center [1115, 677] width 189 height 36
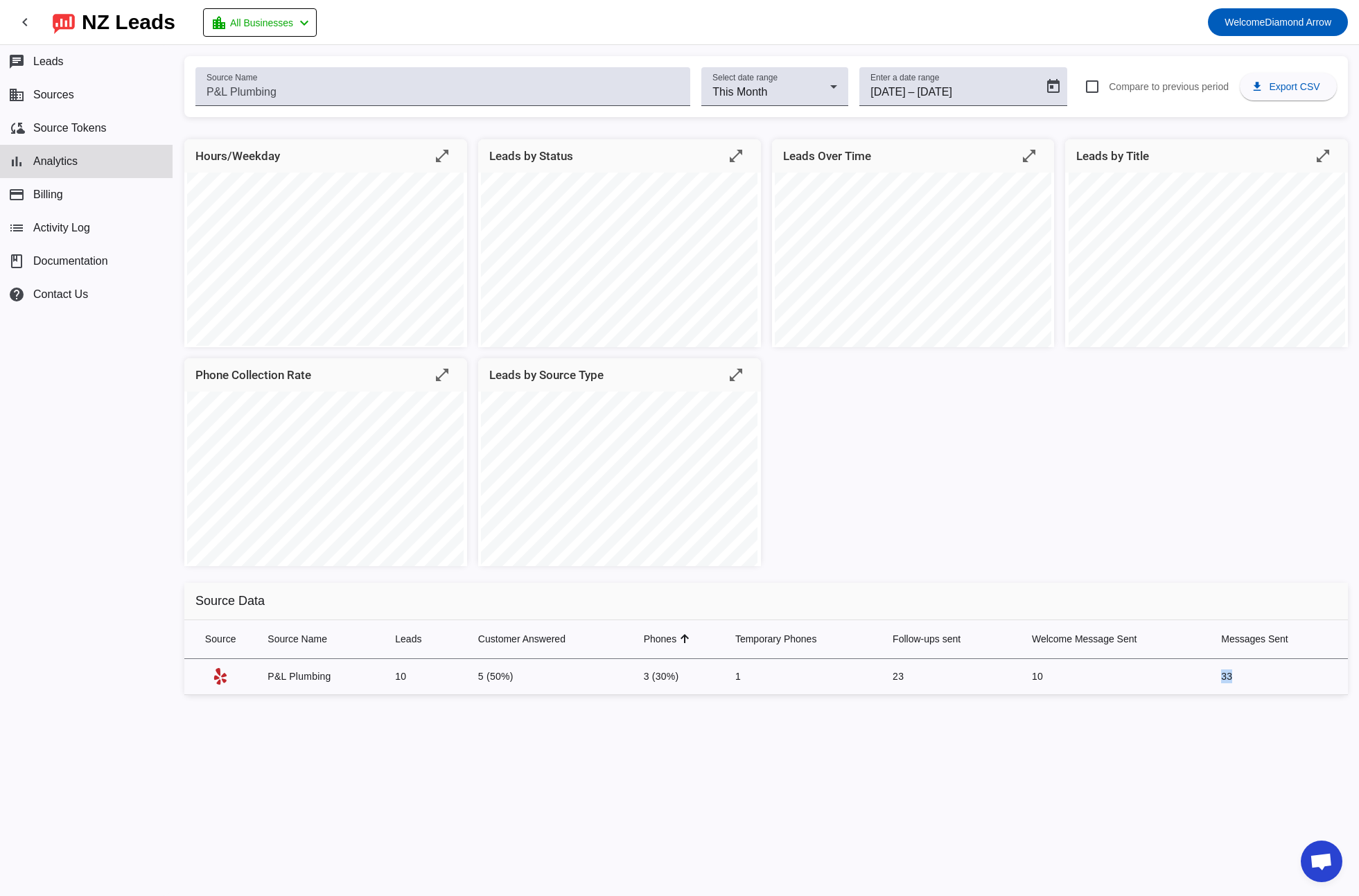
drag, startPoint x: 1222, startPoint y: 677, endPoint x: 1249, endPoint y: 677, distance: 27.0
click at [1249, 677] on td "33" at bounding box center [1278, 677] width 138 height 36
click at [1243, 714] on div "Hours/Weekday open_in_full Leads by Status open_in_full Leads Over Time open_in…" at bounding box center [766, 422] width 1186 height 589
click at [967, 90] on input "9/30/2025" at bounding box center [958, 93] width 81 height 17
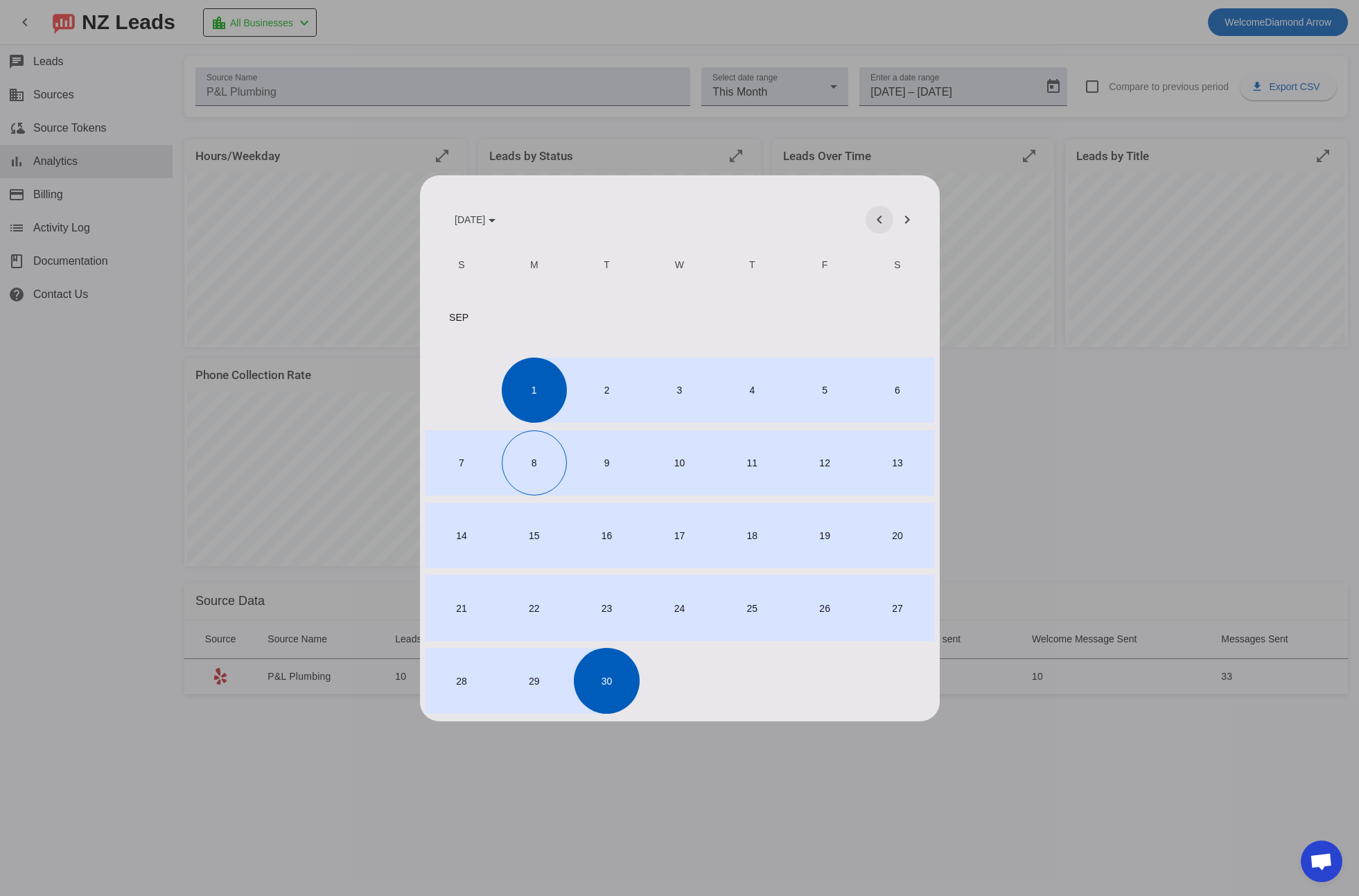
click at [872, 223] on span "Previous month" at bounding box center [879, 219] width 33 height 33
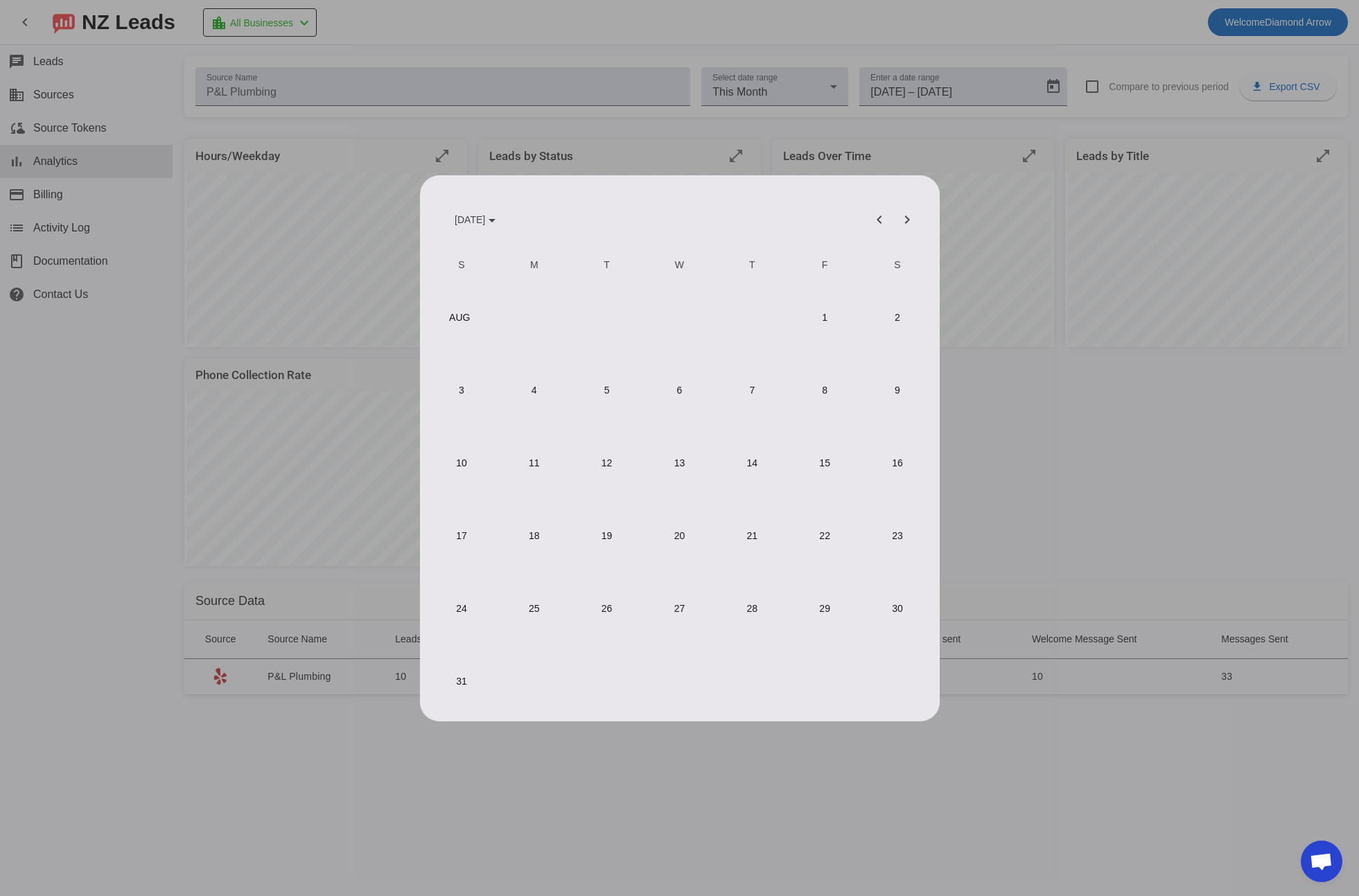
click at [821, 319] on span "1" at bounding box center [825, 317] width 65 height 65
type input "8/1/2025"
click at [466, 680] on span "31" at bounding box center [461, 680] width 65 height 65
type input "8/31/2025"
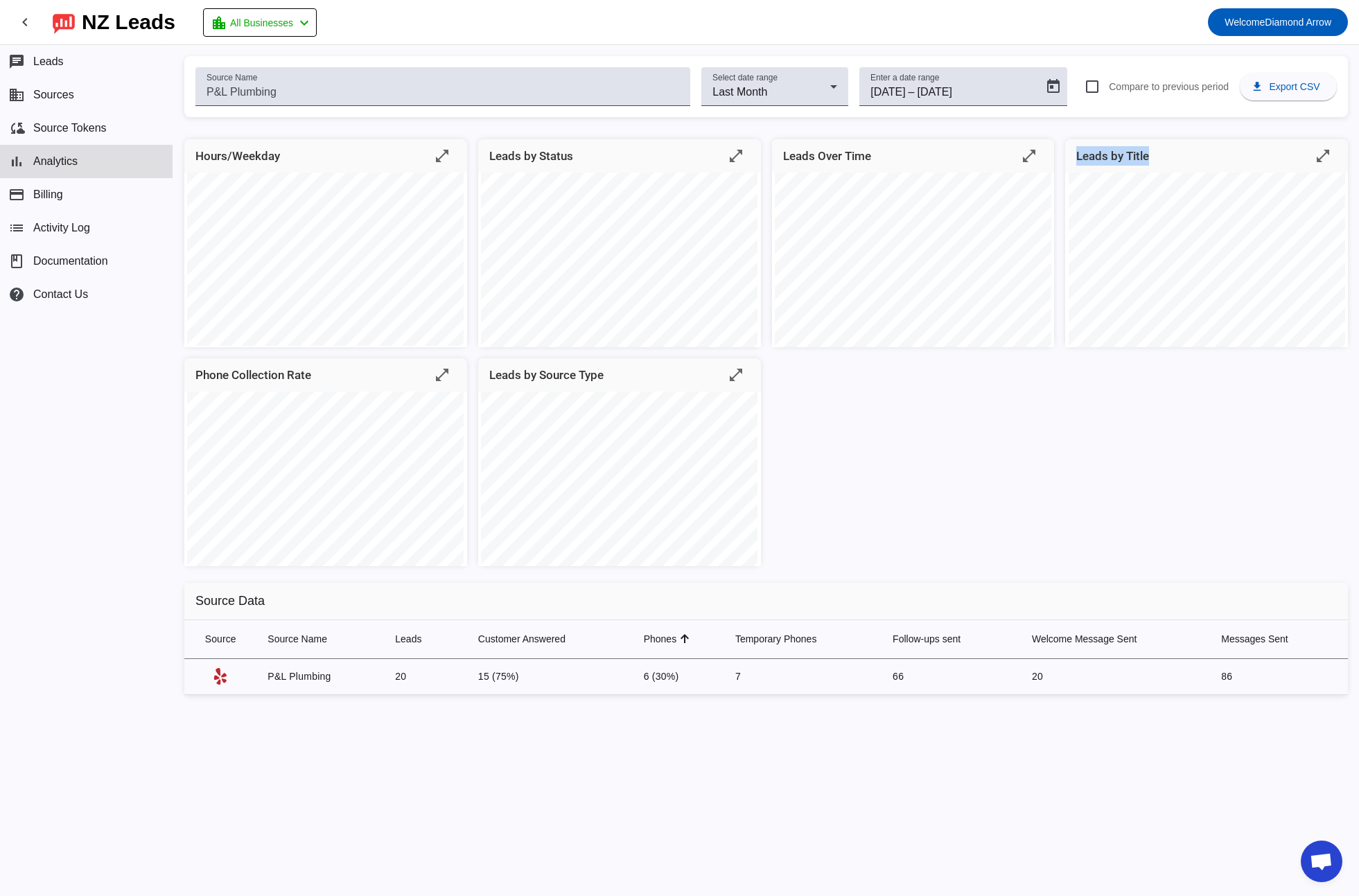
drag, startPoint x: 1077, startPoint y: 158, endPoint x: 1181, endPoint y: 158, distance: 104.0
click at [1183, 158] on mat-card-header "Leads by Title open_in_full" at bounding box center [1206, 155] width 283 height 33
click at [1181, 158] on mat-card-header "Leads by Title open_in_full" at bounding box center [1206, 155] width 283 height 33
click at [1326, 157] on mat-icon "open_in_full" at bounding box center [1323, 156] width 17 height 17
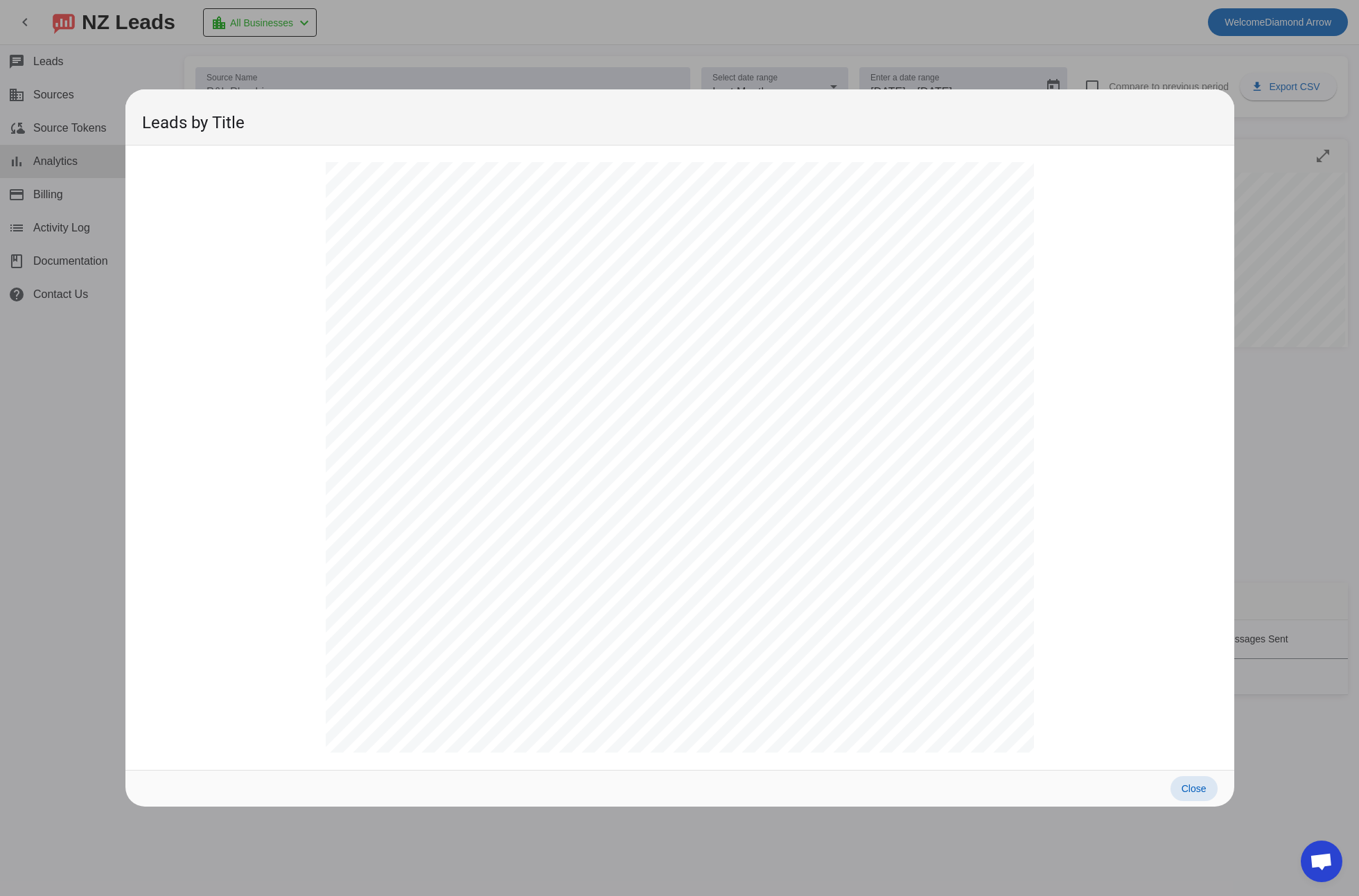
scroll to position [1054, 0]
click at [1278, 137] on div at bounding box center [679, 448] width 1359 height 896
